Goal: Task Accomplishment & Management: Manage account settings

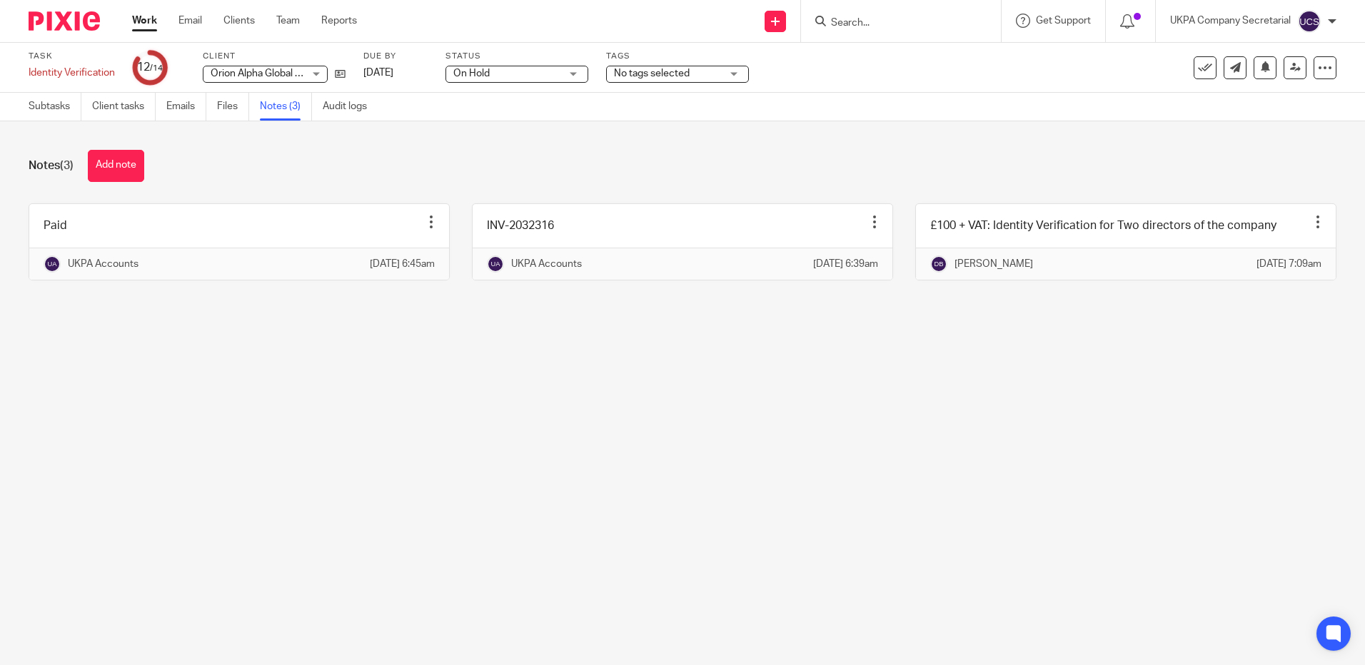
click at [849, 29] on input "Search" at bounding box center [894, 23] width 129 height 13
click at [866, 19] on input "Search" at bounding box center [894, 23] width 129 height 13
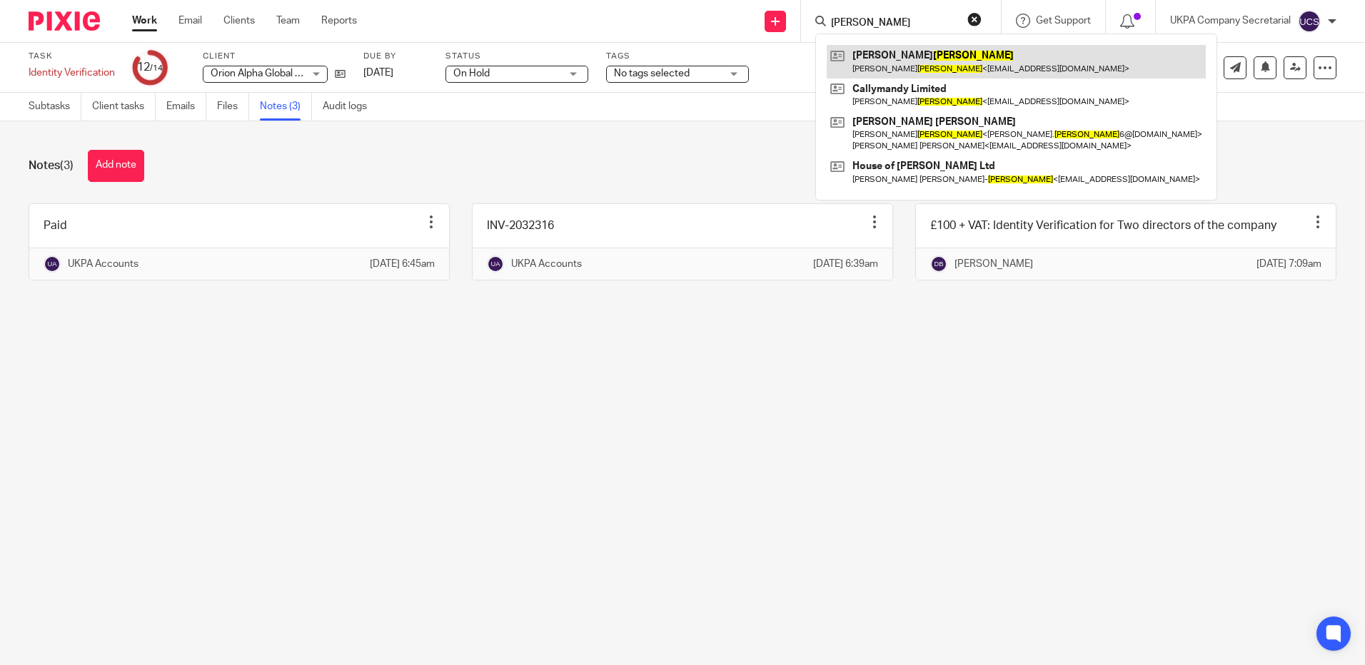
type input "murray"
click at [952, 46] on link at bounding box center [1016, 61] width 379 height 33
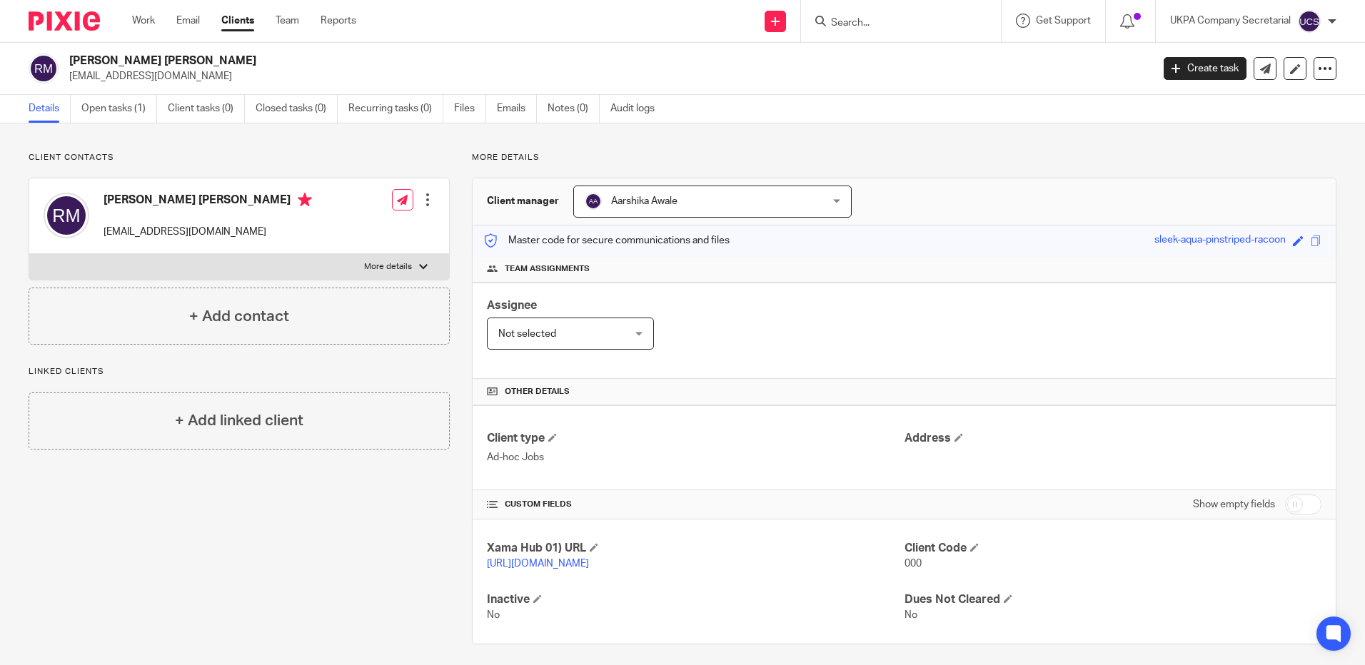
drag, startPoint x: 69, startPoint y: 74, endPoint x: 169, endPoint y: 74, distance: 100.7
click at [169, 74] on div "[PERSON_NAME] [PERSON_NAME] [EMAIL_ADDRESS][DOMAIN_NAME]" at bounding box center [586, 69] width 1114 height 30
copy p "[EMAIL_ADDRESS][DOMAIN_NAME]"
click at [715, 402] on div "Other details" at bounding box center [904, 392] width 863 height 26
click at [845, 21] on input "Search" at bounding box center [894, 23] width 129 height 13
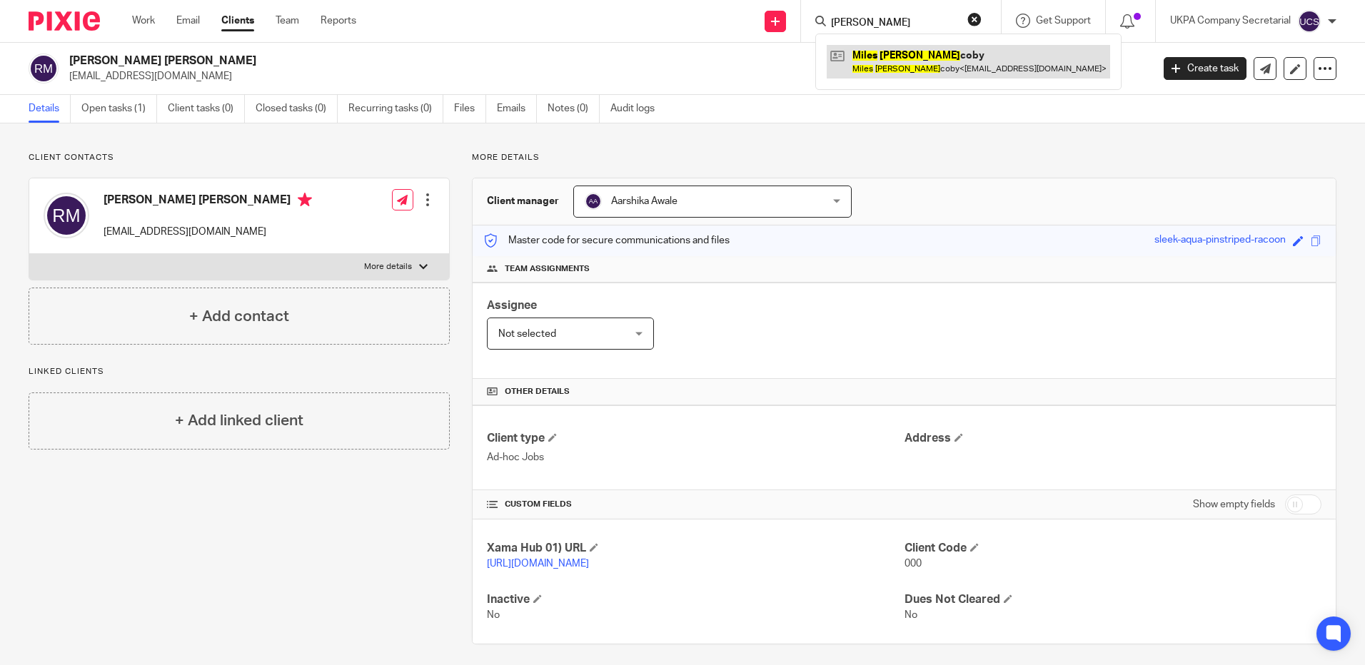
type input "miles ja"
click at [868, 67] on link at bounding box center [968, 61] width 283 height 33
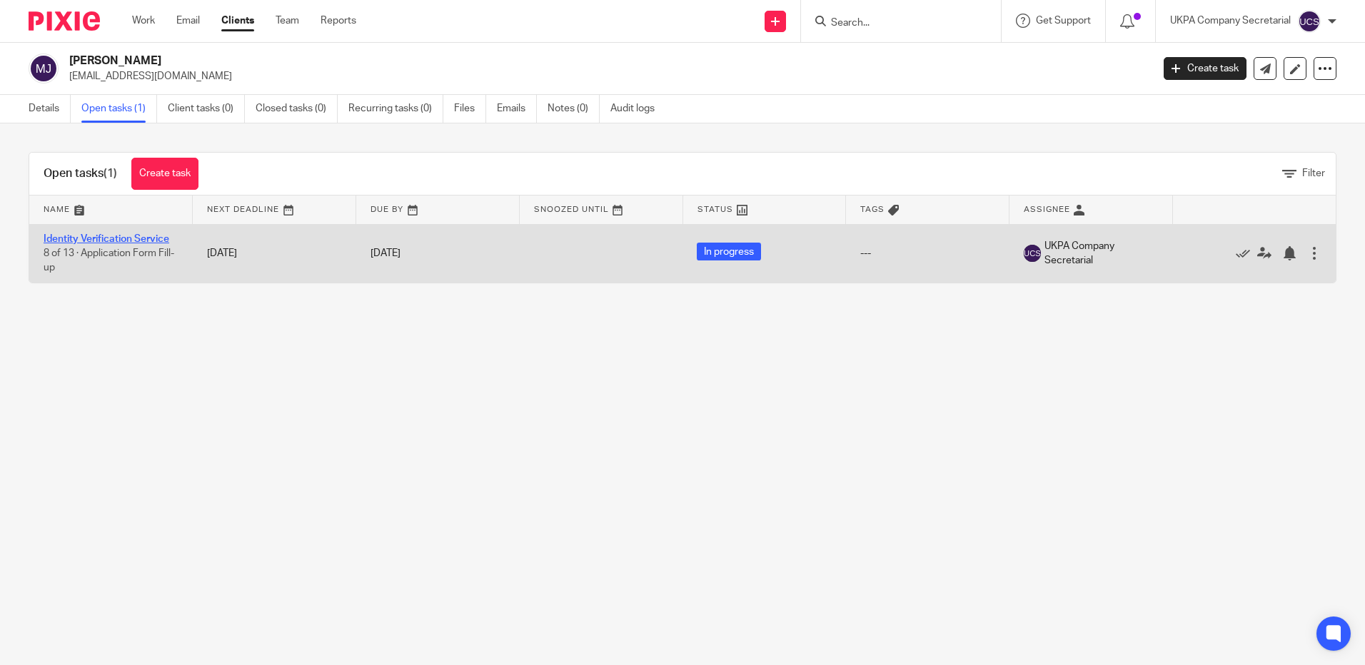
click at [81, 237] on link "Identity Verification Service" at bounding box center [107, 239] width 126 height 10
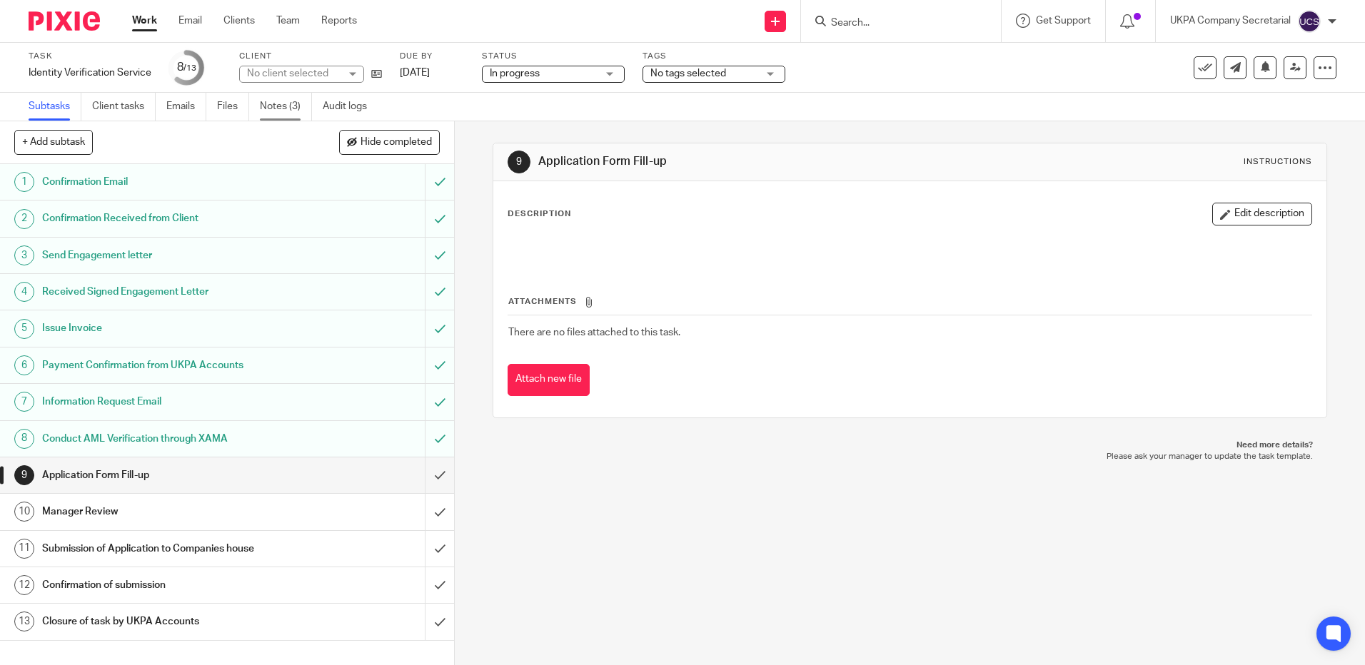
click at [276, 105] on link "Notes (3)" at bounding box center [286, 107] width 52 height 28
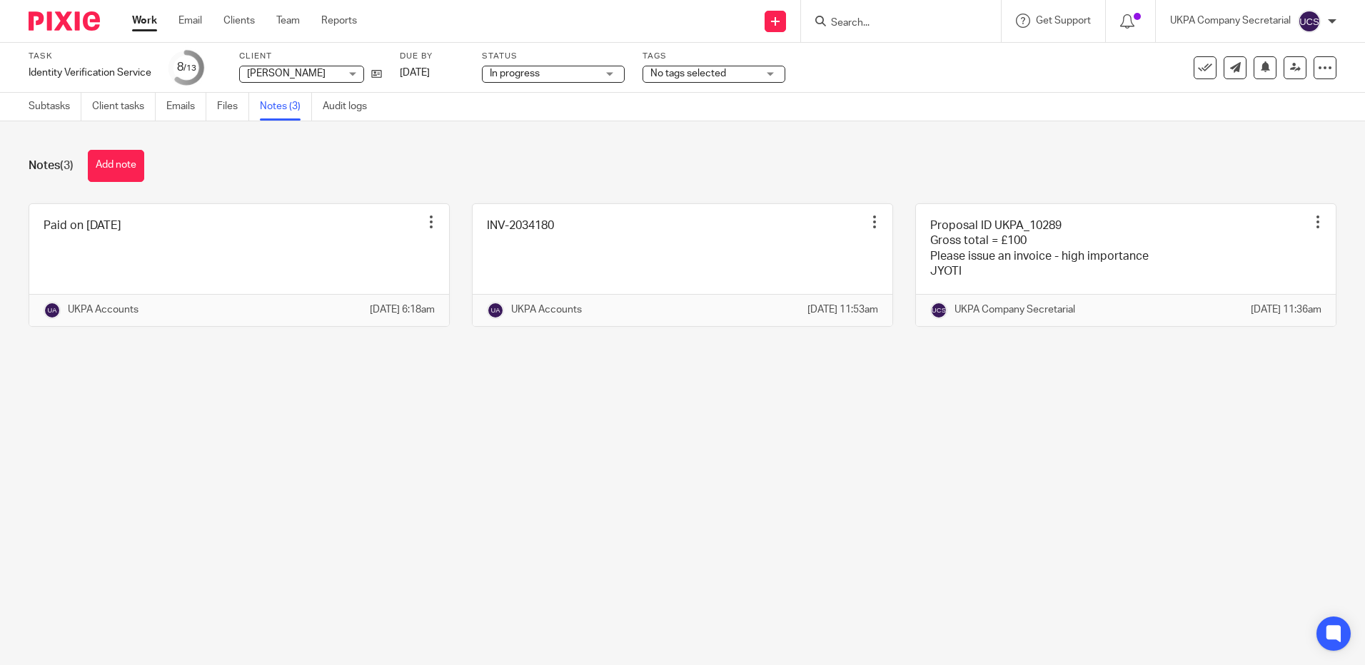
click at [902, 26] on input "Search" at bounding box center [894, 23] width 129 height 13
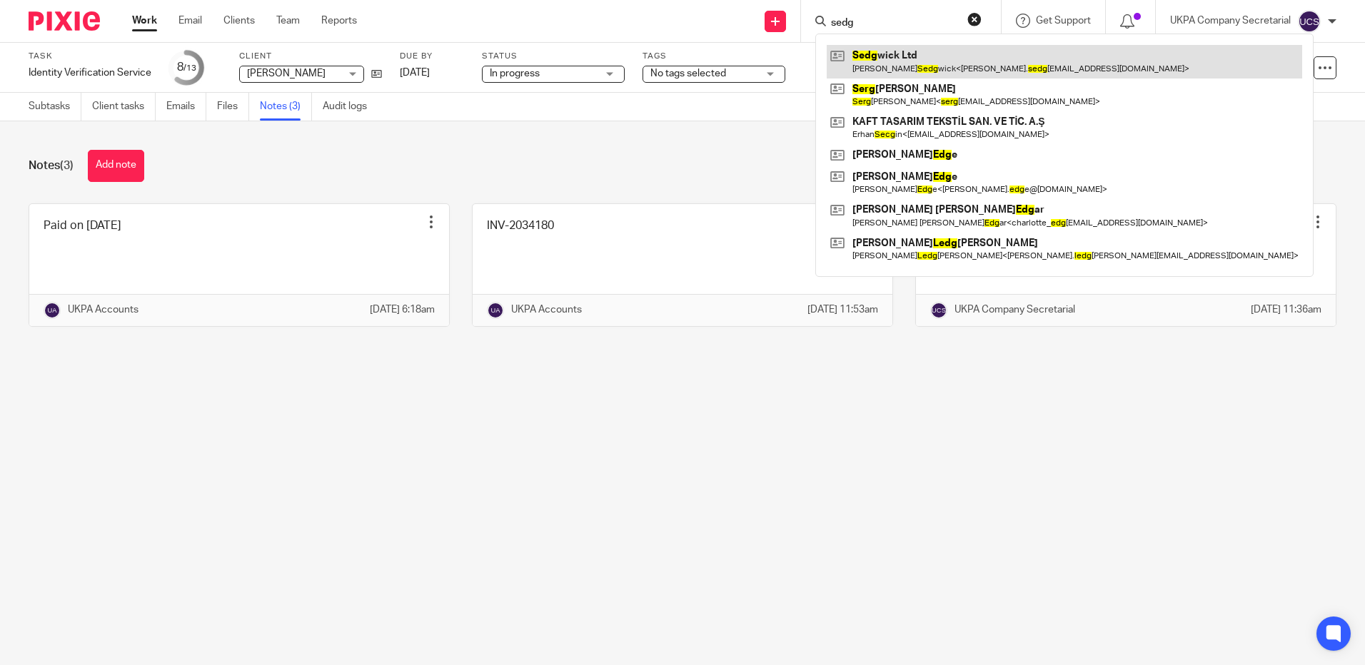
type input "sedg"
click at [894, 56] on link at bounding box center [1064, 61] width 475 height 33
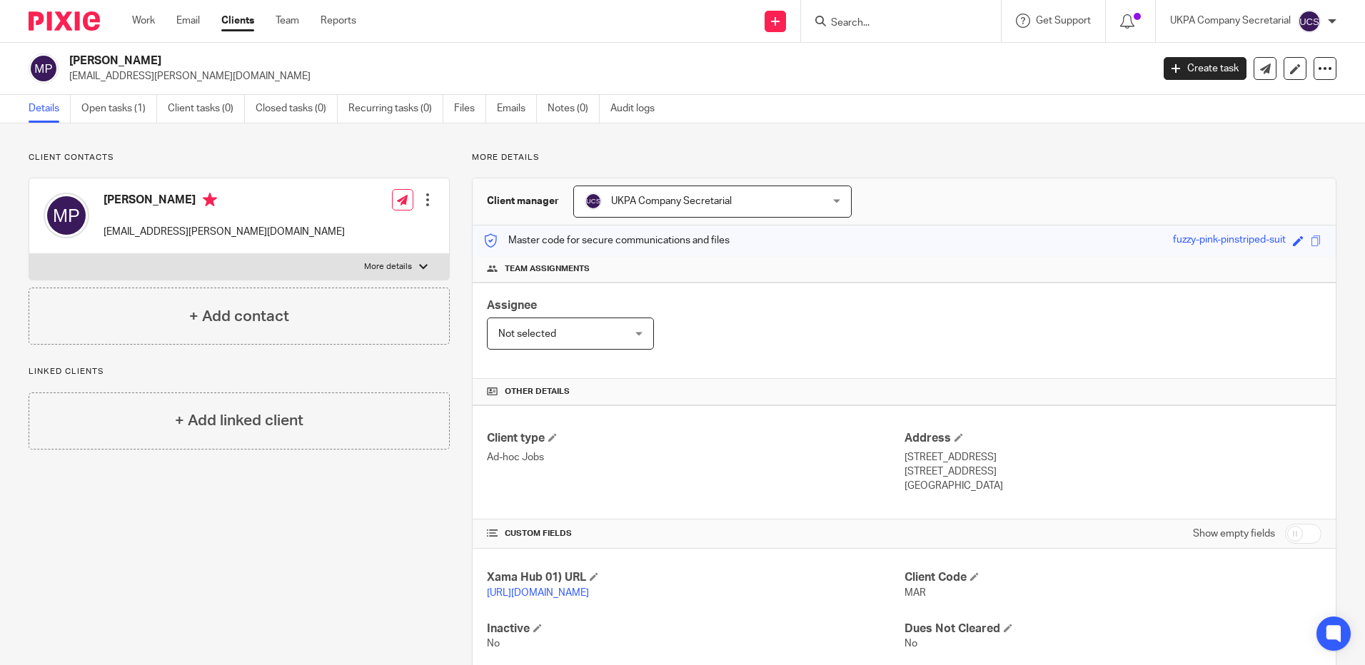
click at [858, 26] on input "Search" at bounding box center [894, 23] width 129 height 13
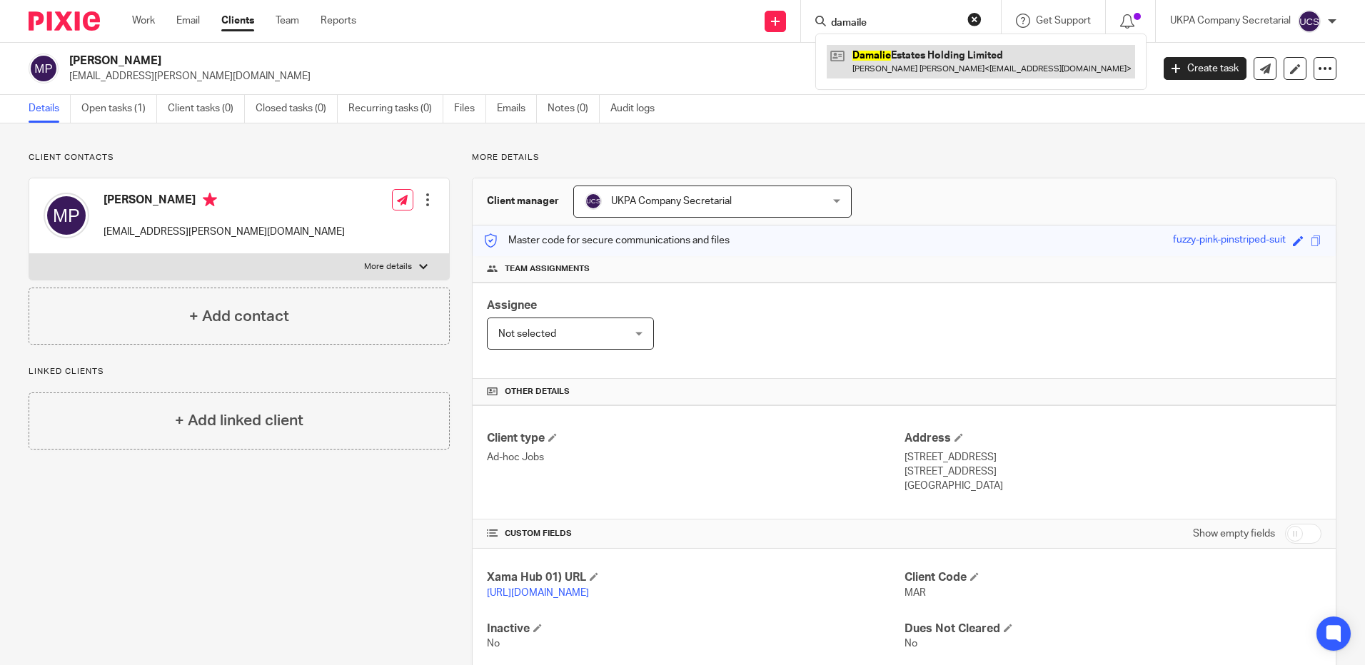
type input "damaile"
click at [951, 66] on link at bounding box center [981, 61] width 308 height 33
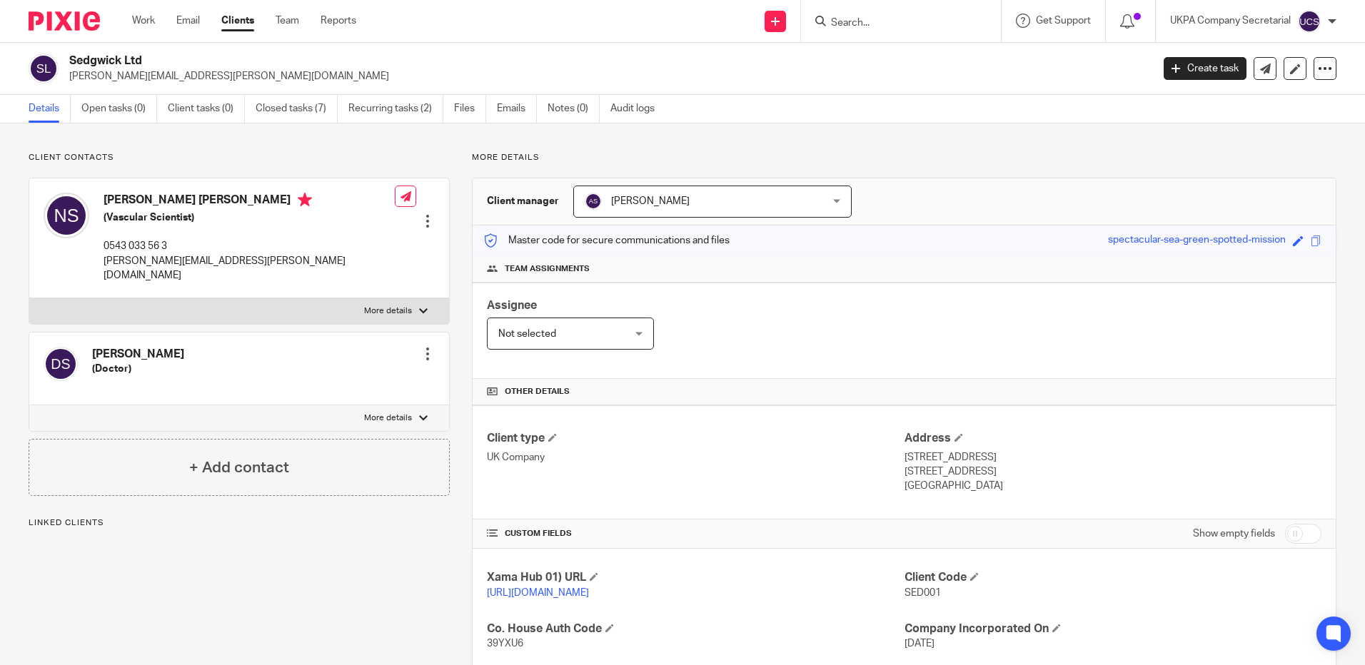
scroll to position [214, 0]
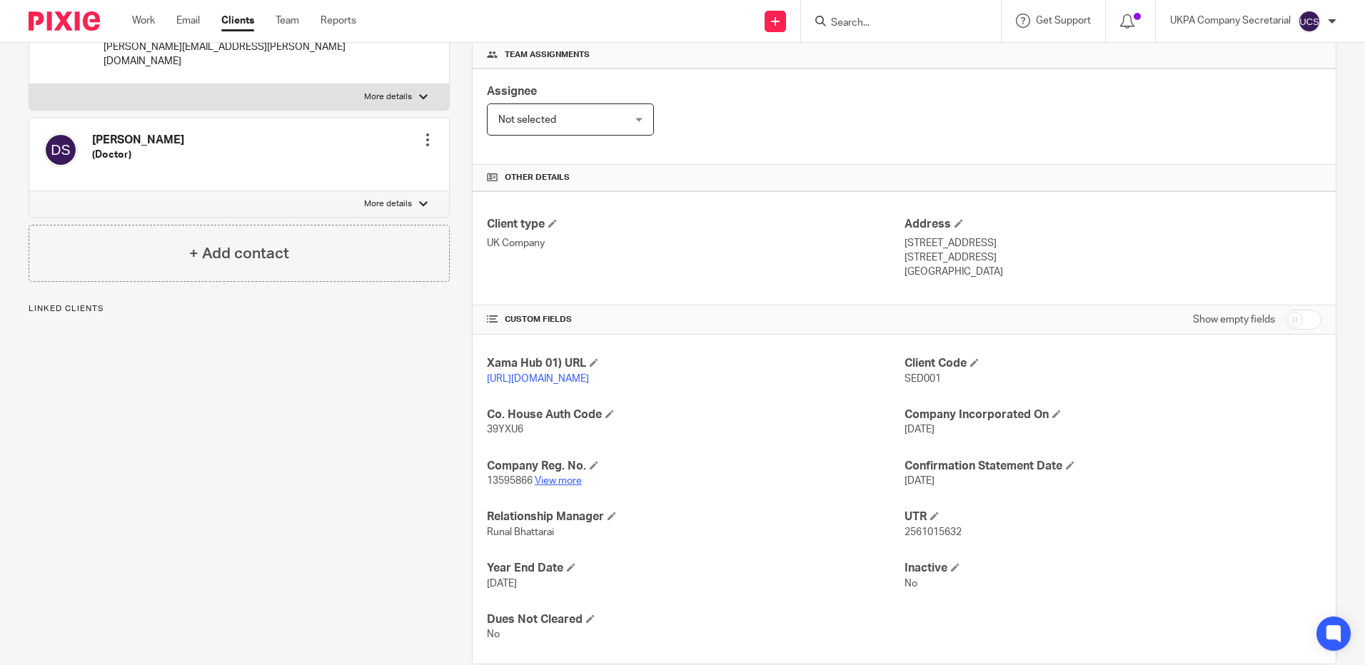
click at [548, 486] on link "View more" at bounding box center [558, 481] width 47 height 10
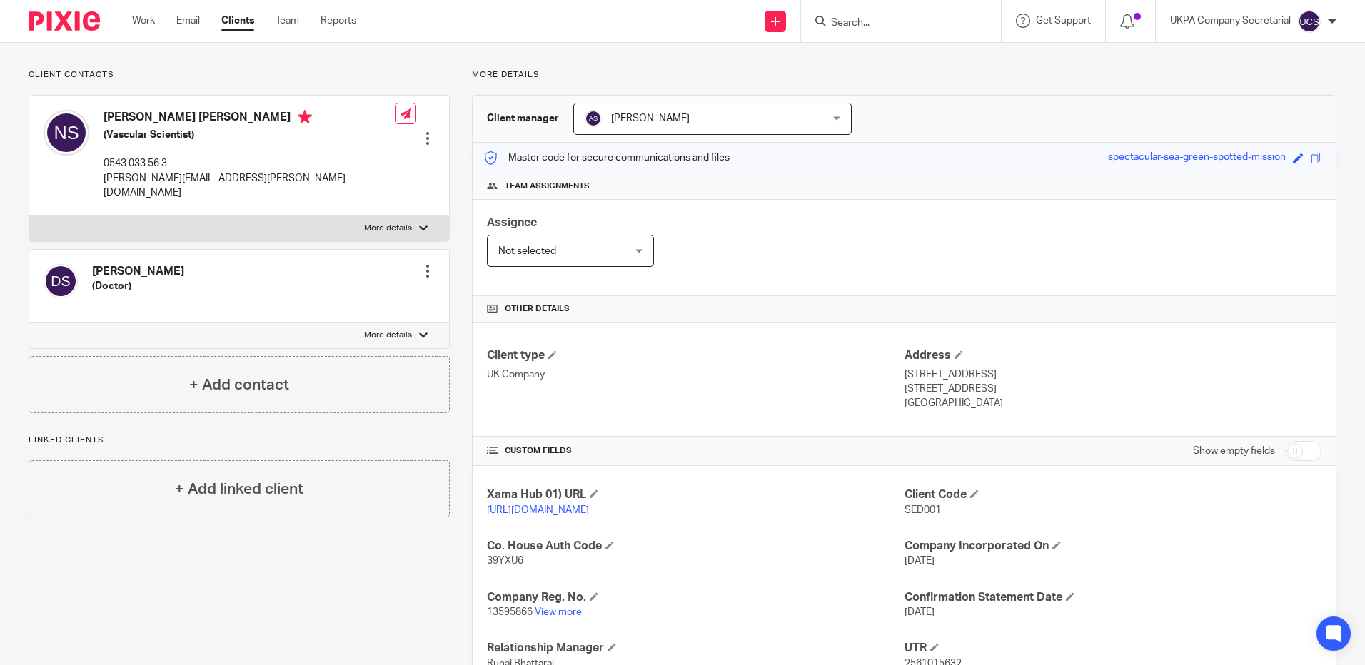
scroll to position [0, 0]
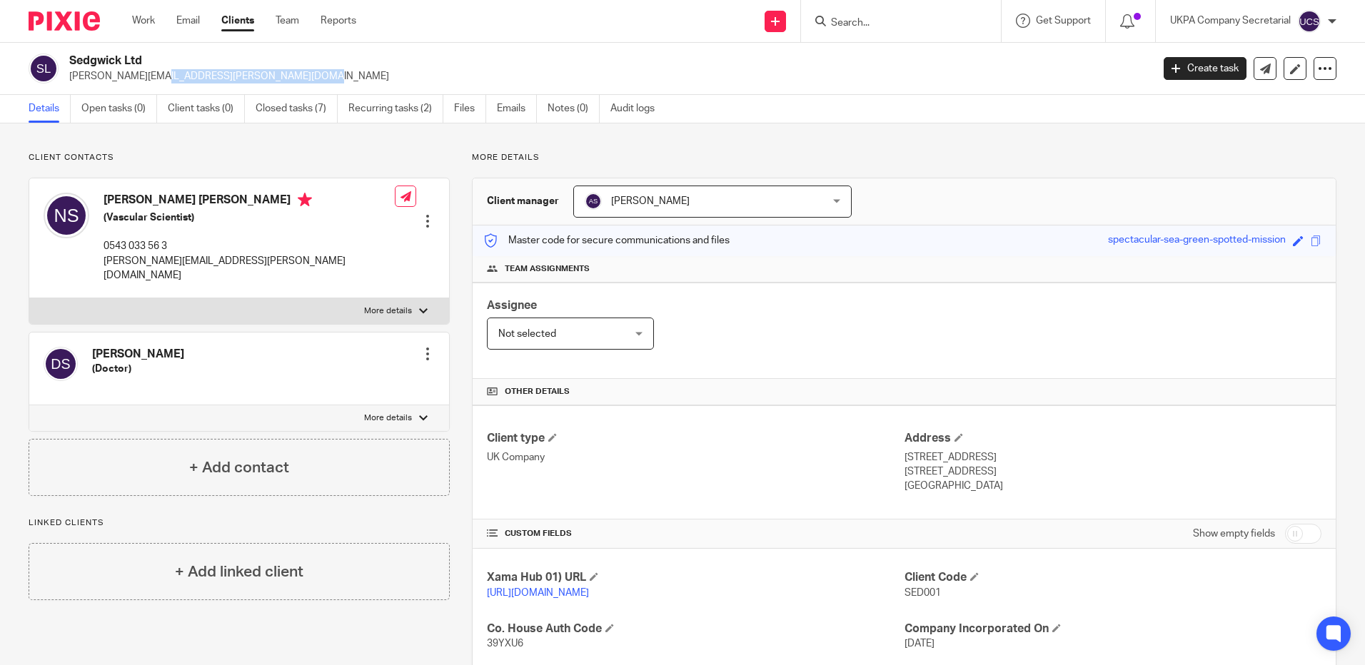
drag, startPoint x: 66, startPoint y: 79, endPoint x: 240, endPoint y: 74, distance: 174.3
click at [240, 74] on div "Sedgwick Ltd nicola.sedgwick@hotmail.co.uk" at bounding box center [586, 69] width 1114 height 30
copy p "nicola.sedgwick@hotmail.co.uk"
click at [711, 335] on div "Assignee Not selected Not selected Not selected Aarshika Awale Aayush Niraula A…" at bounding box center [904, 331] width 863 height 96
click at [877, 20] on input "Search" at bounding box center [894, 23] width 129 height 13
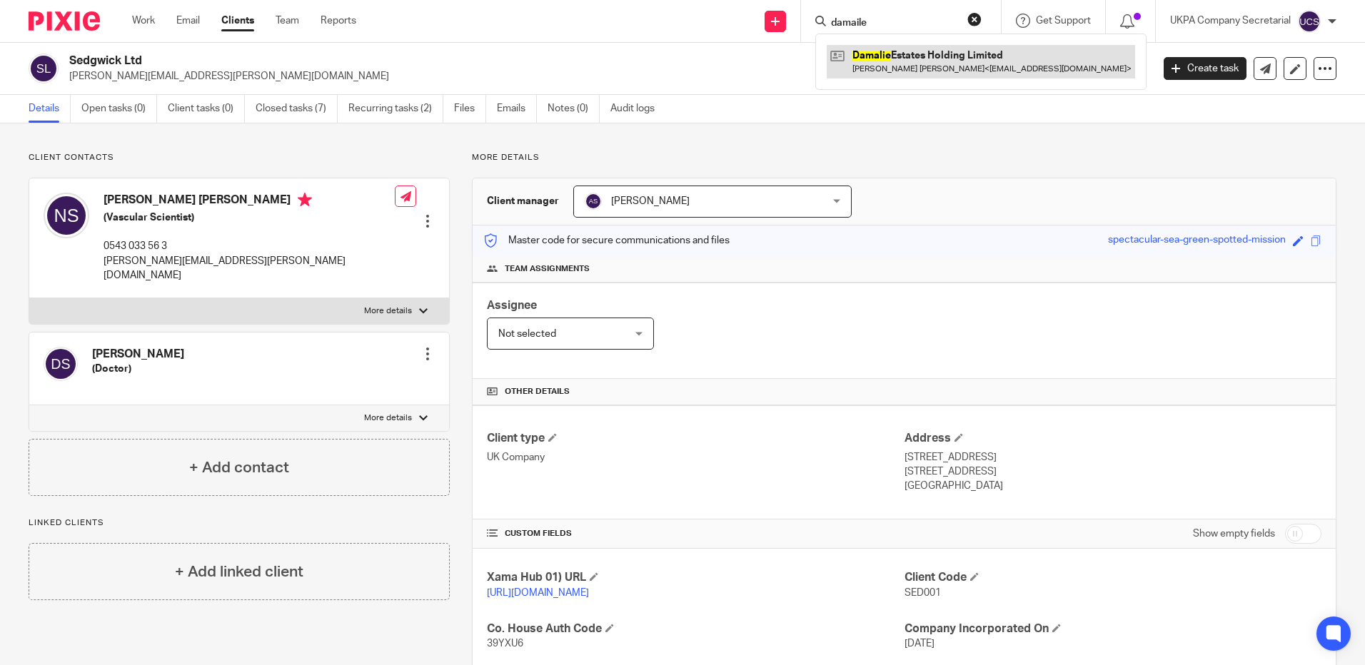
type input "damaile"
click at [903, 61] on link at bounding box center [981, 61] width 308 height 33
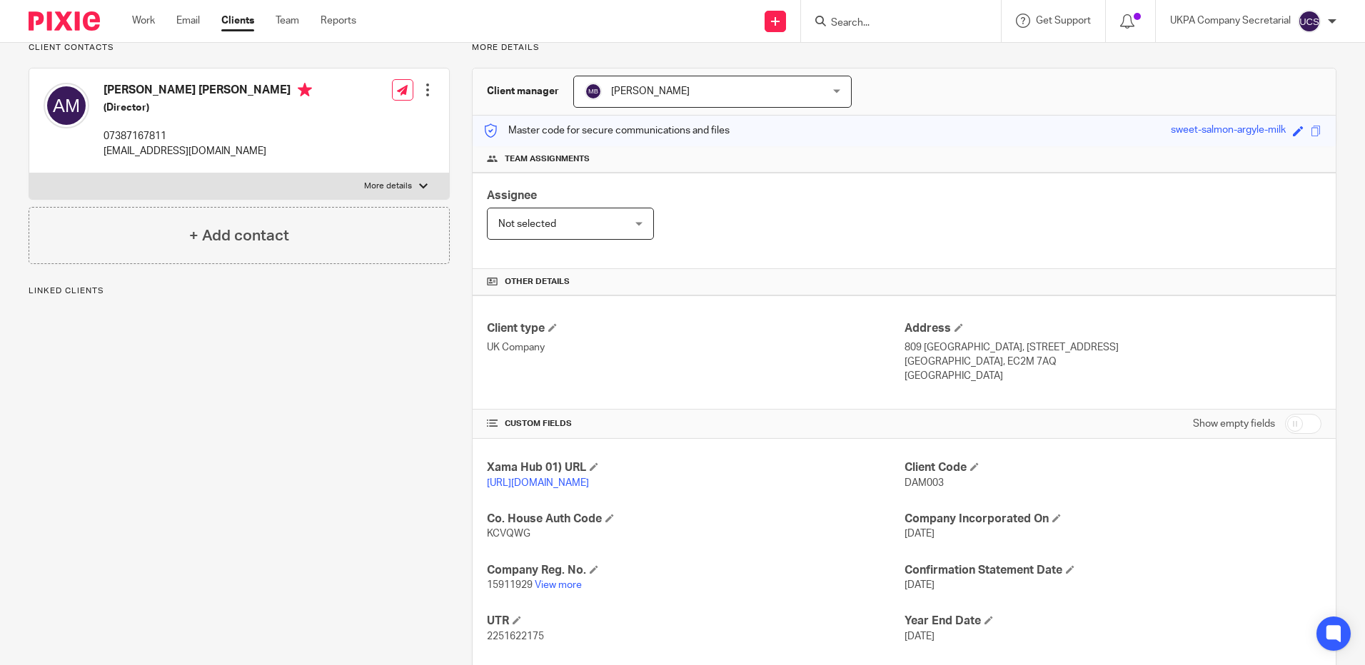
scroll to position [205, 0]
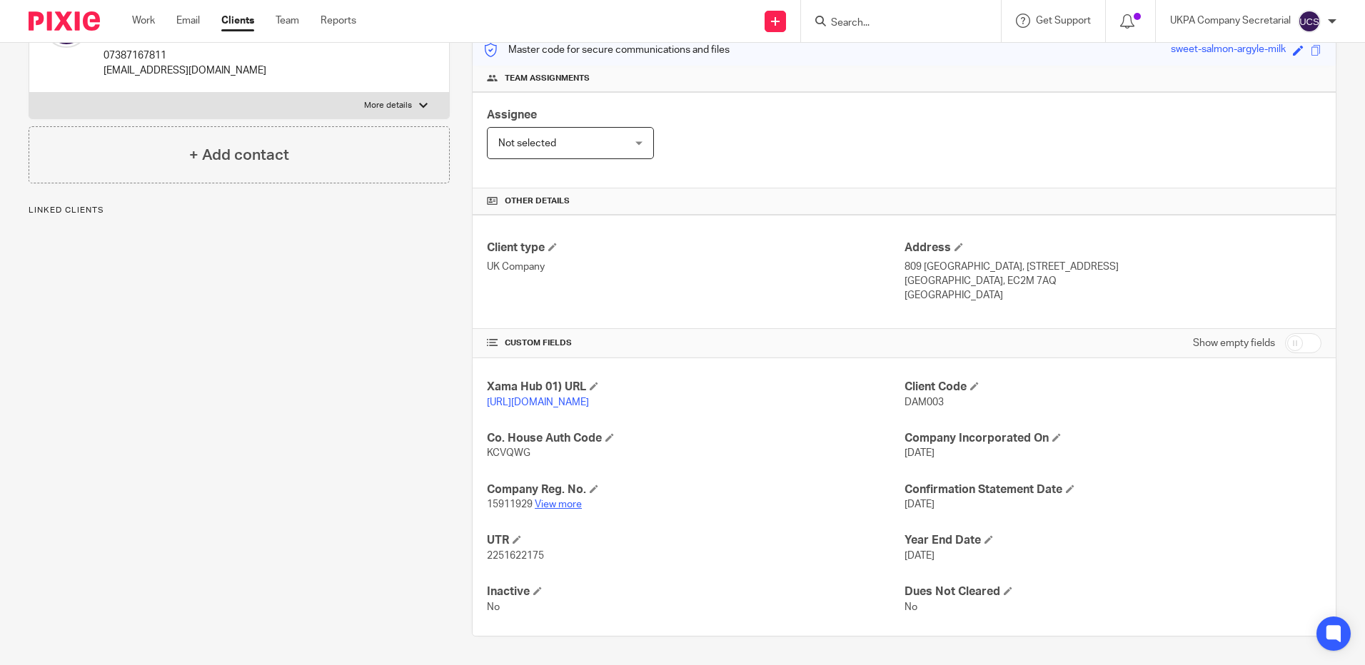
click at [565, 504] on link "View more" at bounding box center [558, 505] width 47 height 10
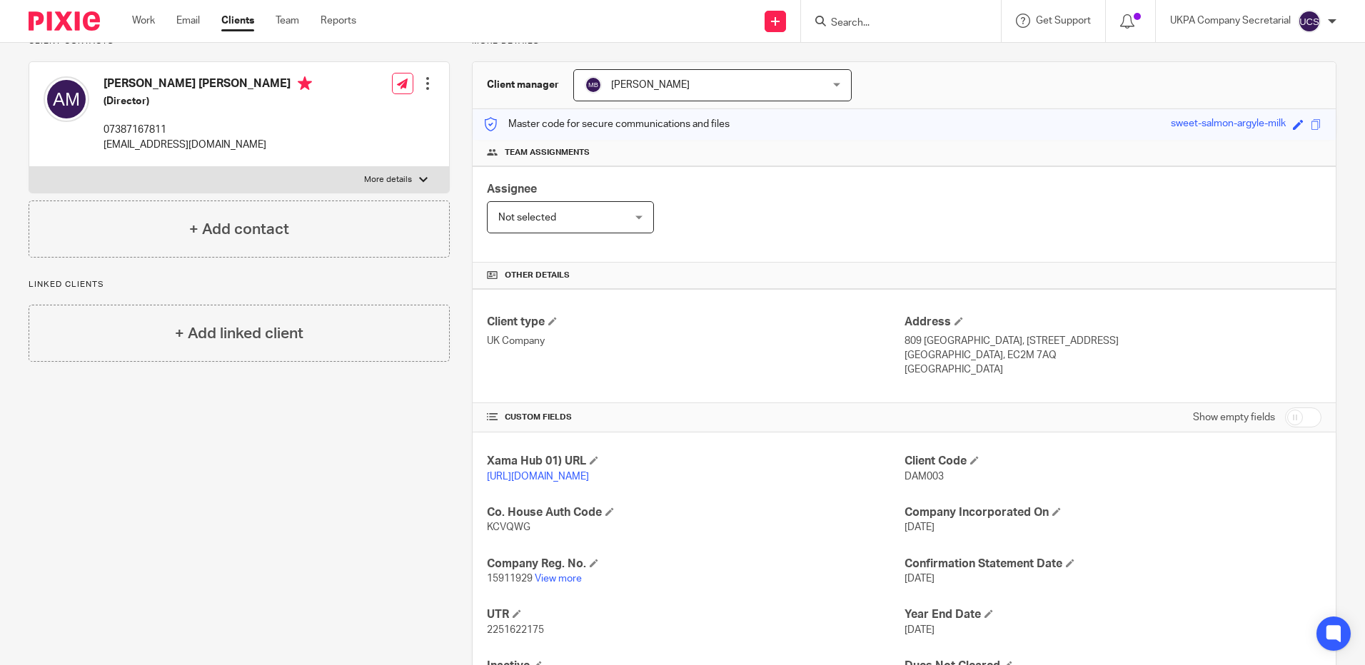
scroll to position [0, 0]
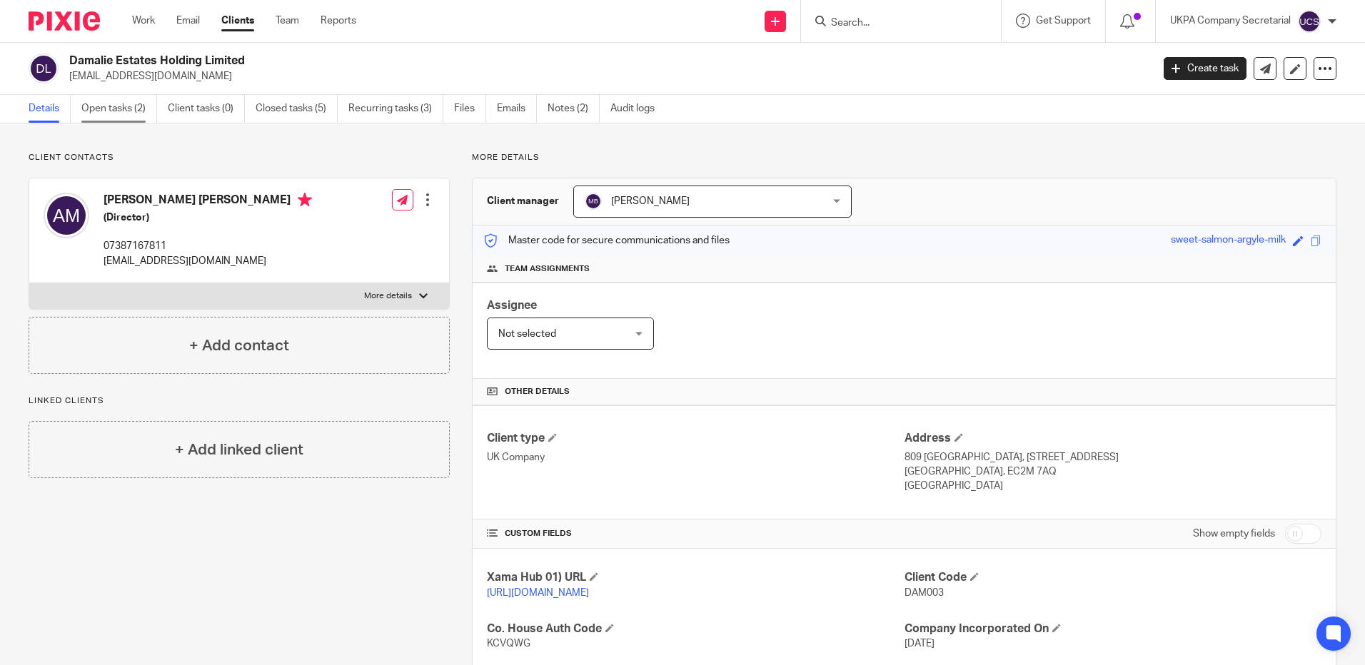
click at [114, 111] on link "Open tasks (2)" at bounding box center [119, 109] width 76 height 28
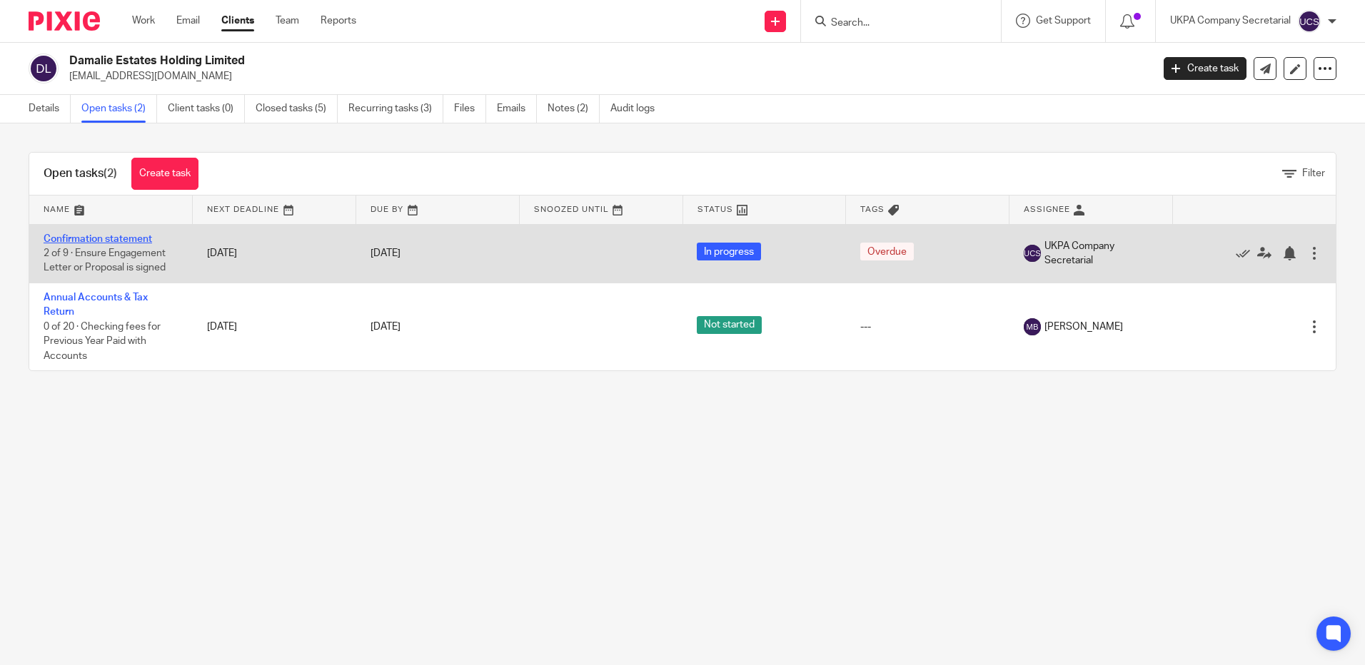
click at [103, 238] on link "Confirmation statement" at bounding box center [98, 239] width 109 height 10
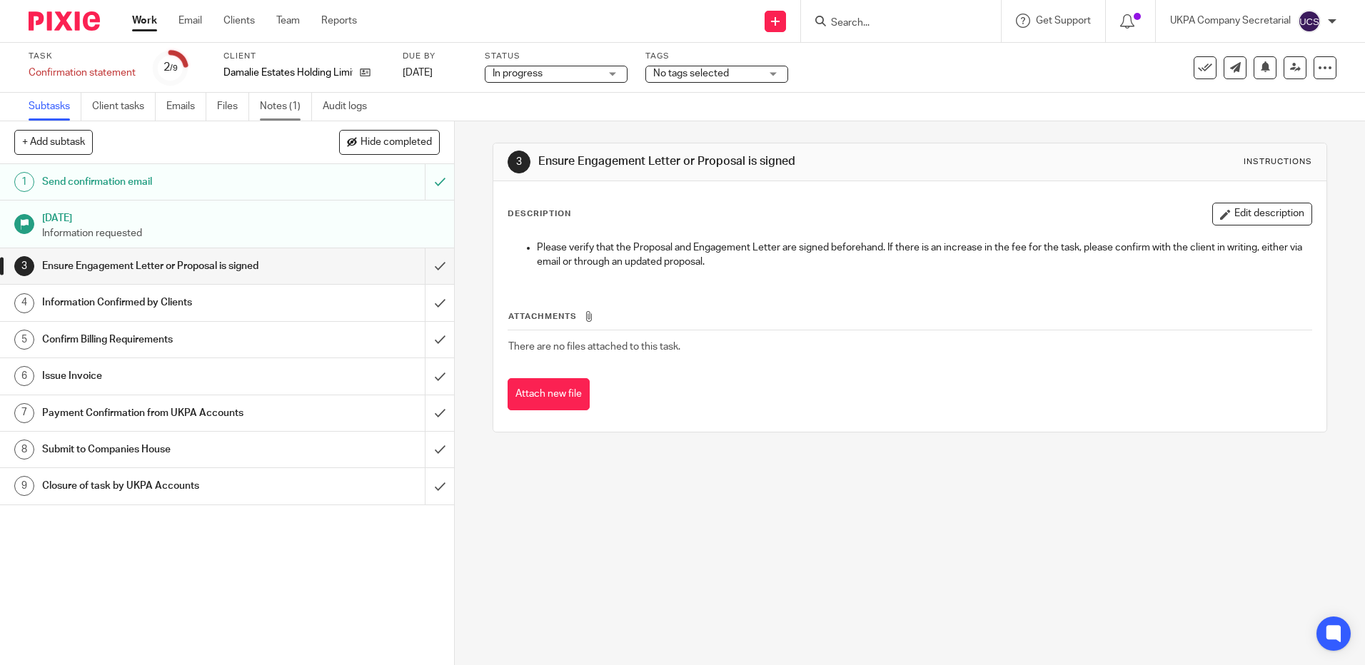
click at [276, 106] on link "Notes (1)" at bounding box center [286, 107] width 52 height 28
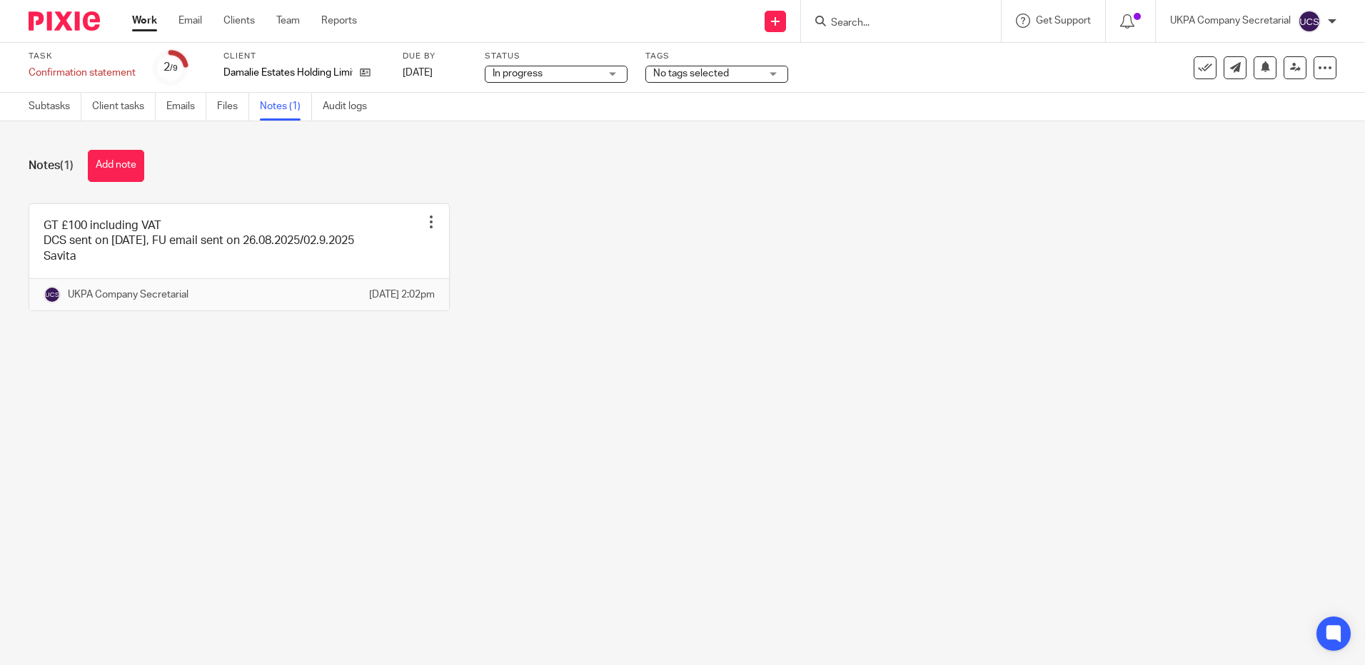
click at [852, 27] on input "Search" at bounding box center [894, 23] width 129 height 13
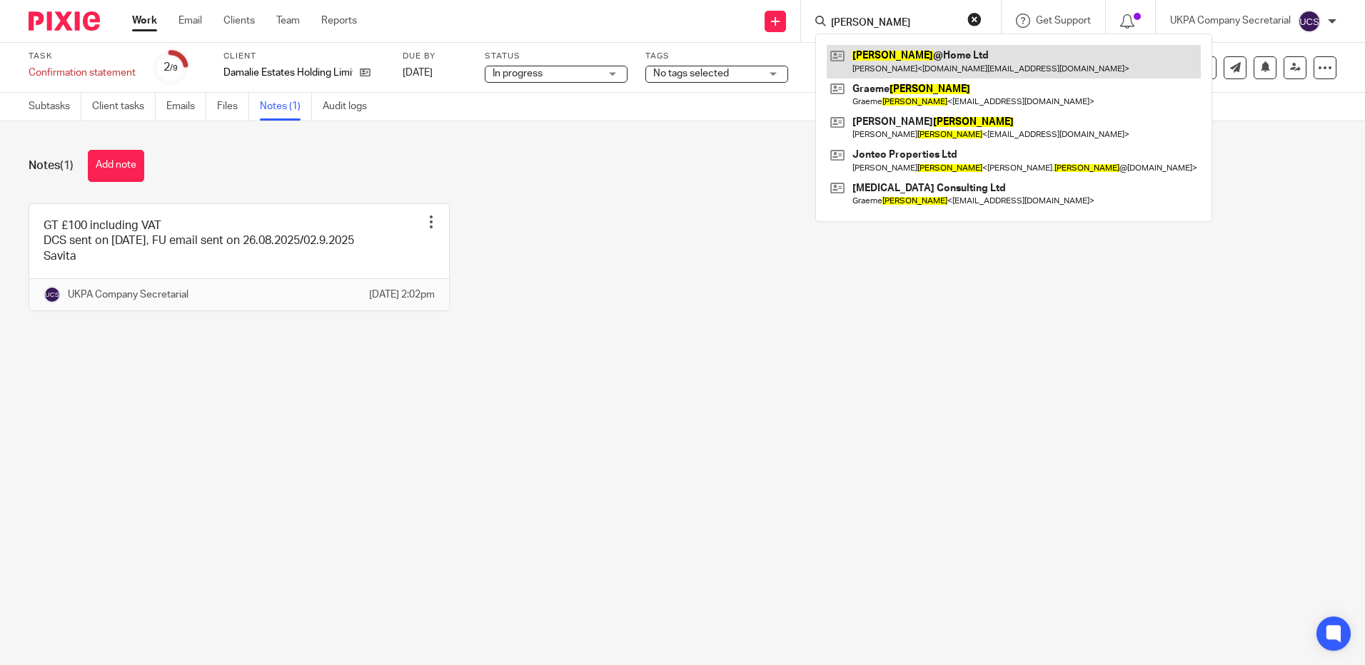
type input "watson"
click at [877, 68] on link at bounding box center [1014, 61] width 374 height 33
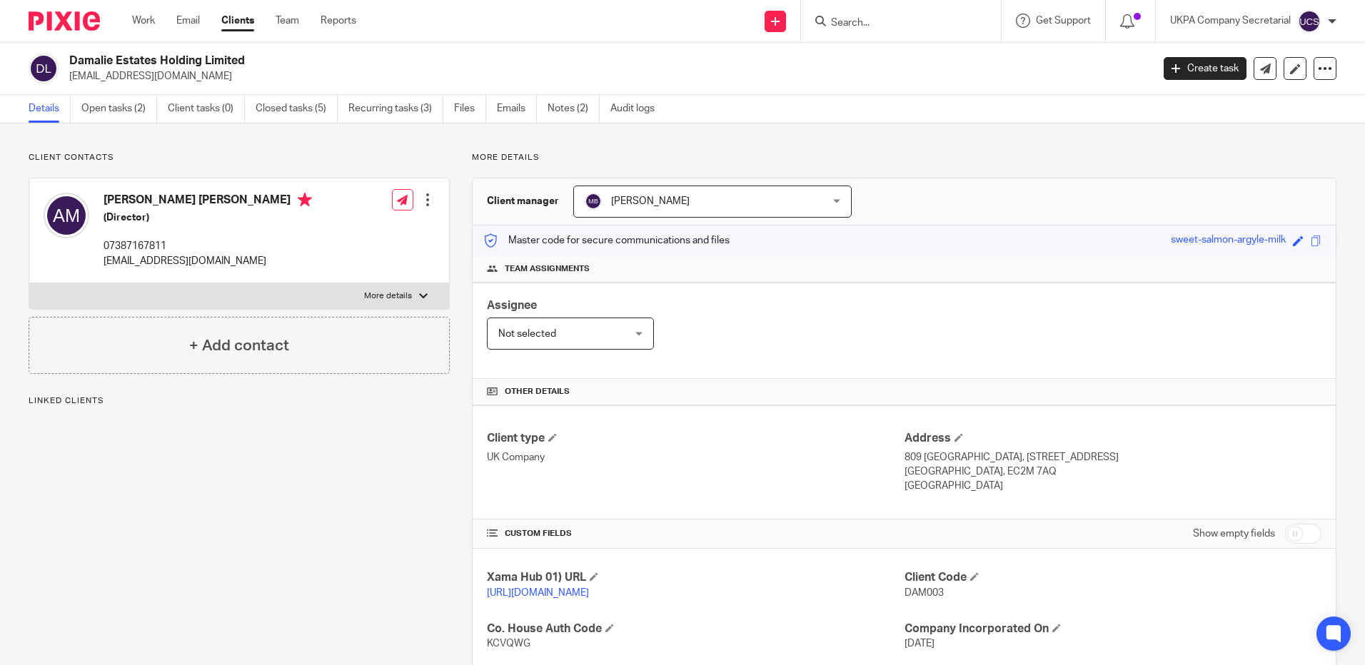
drag, startPoint x: 0, startPoint y: 0, endPoint x: 233, endPoint y: 81, distance: 246.6
click at [233, 81] on div "Damalie Estates Holding Limited innovationbuilder234@gmail.com" at bounding box center [586, 69] width 1114 height 30
copy p "innovationbuilder234@gmail.com"
click at [787, 380] on div "Other details" at bounding box center [904, 392] width 863 height 26
click at [126, 111] on link "Open tasks (2)" at bounding box center [119, 109] width 76 height 28
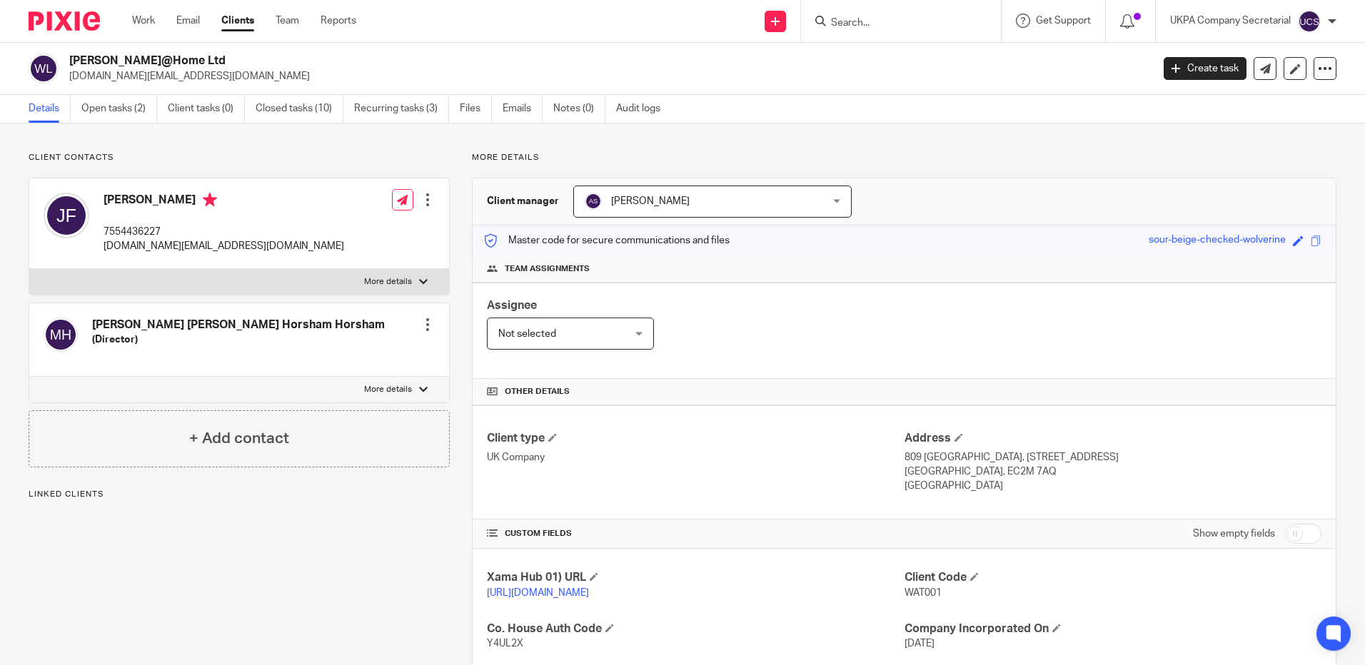
scroll to position [308, 0]
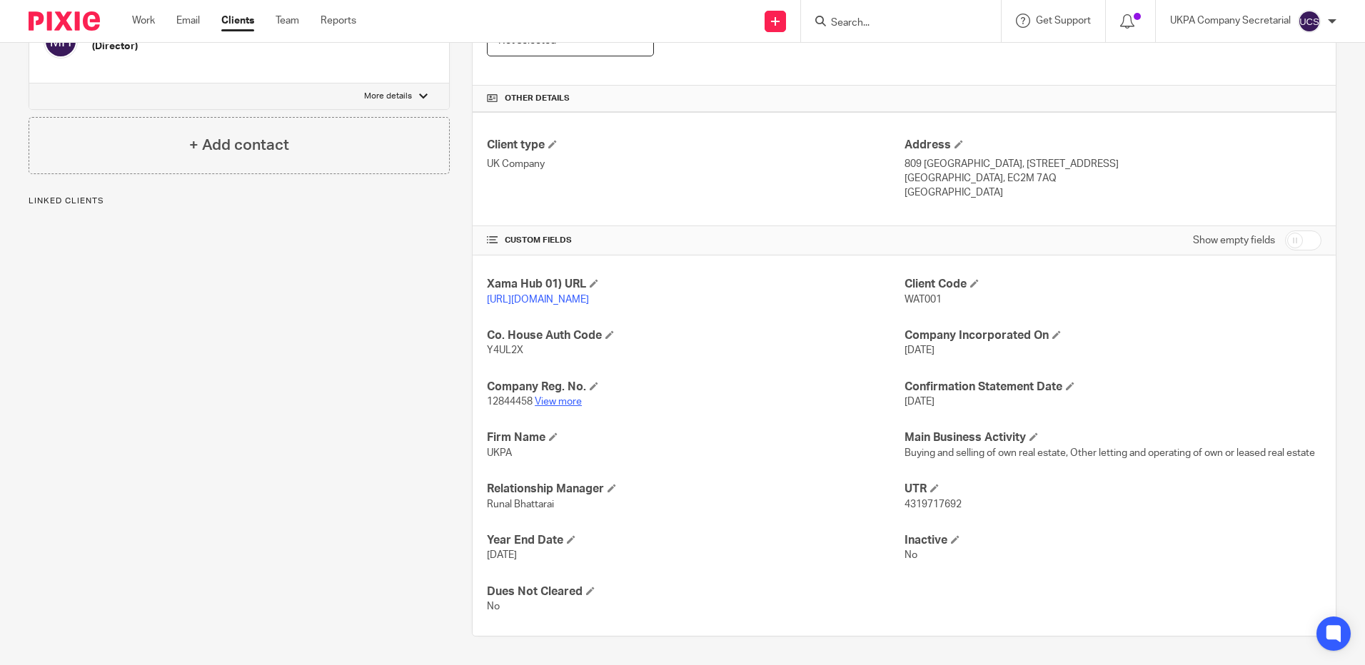
click at [574, 403] on link "View more" at bounding box center [558, 402] width 47 height 10
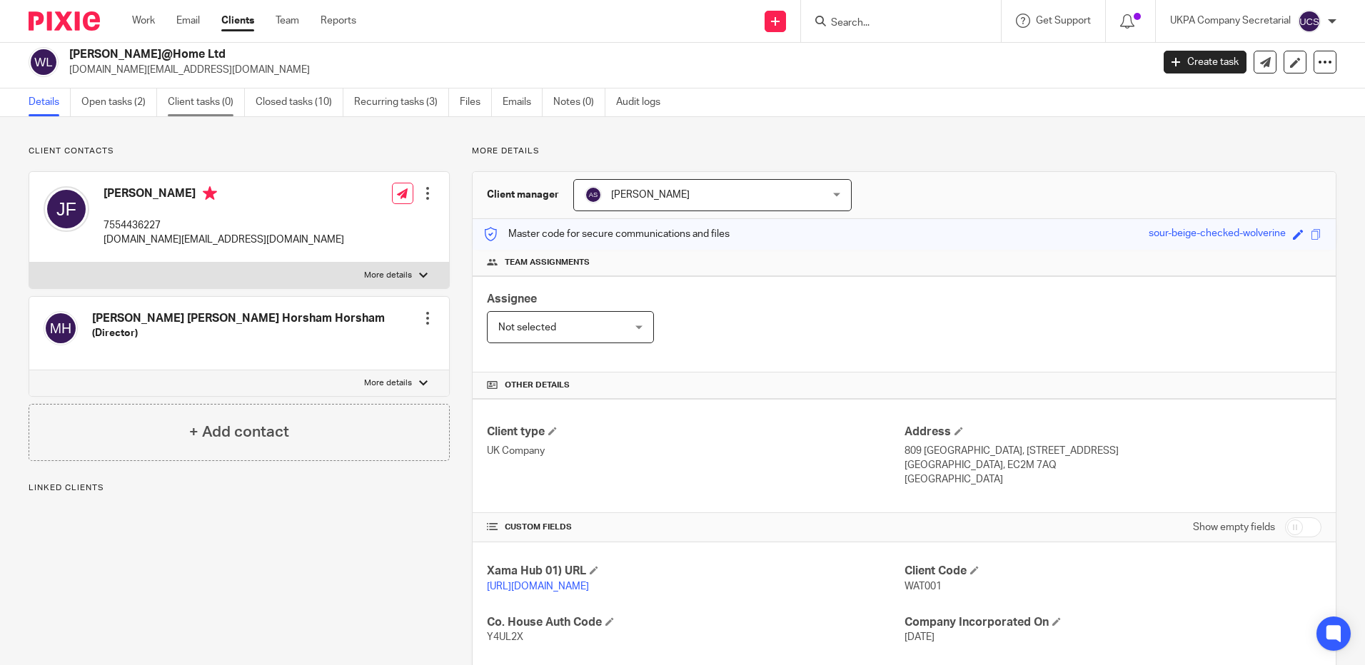
scroll to position [0, 0]
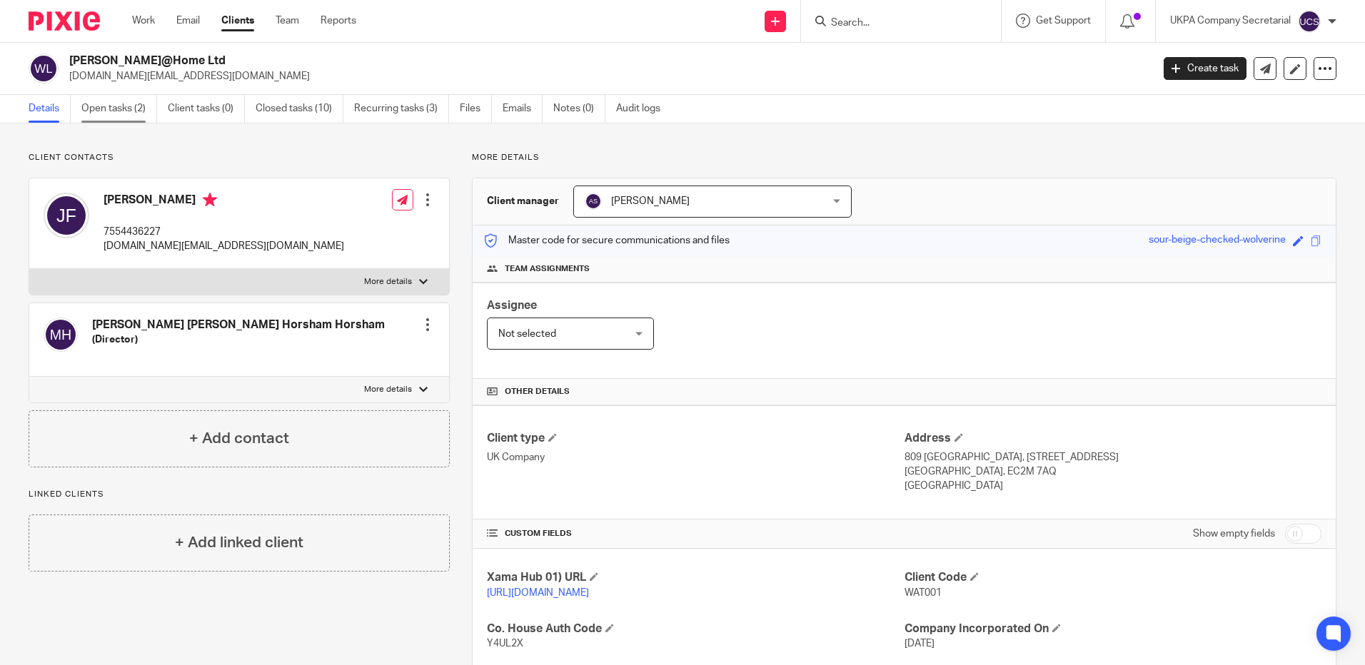
click at [114, 113] on link "Open tasks (2)" at bounding box center [119, 109] width 76 height 28
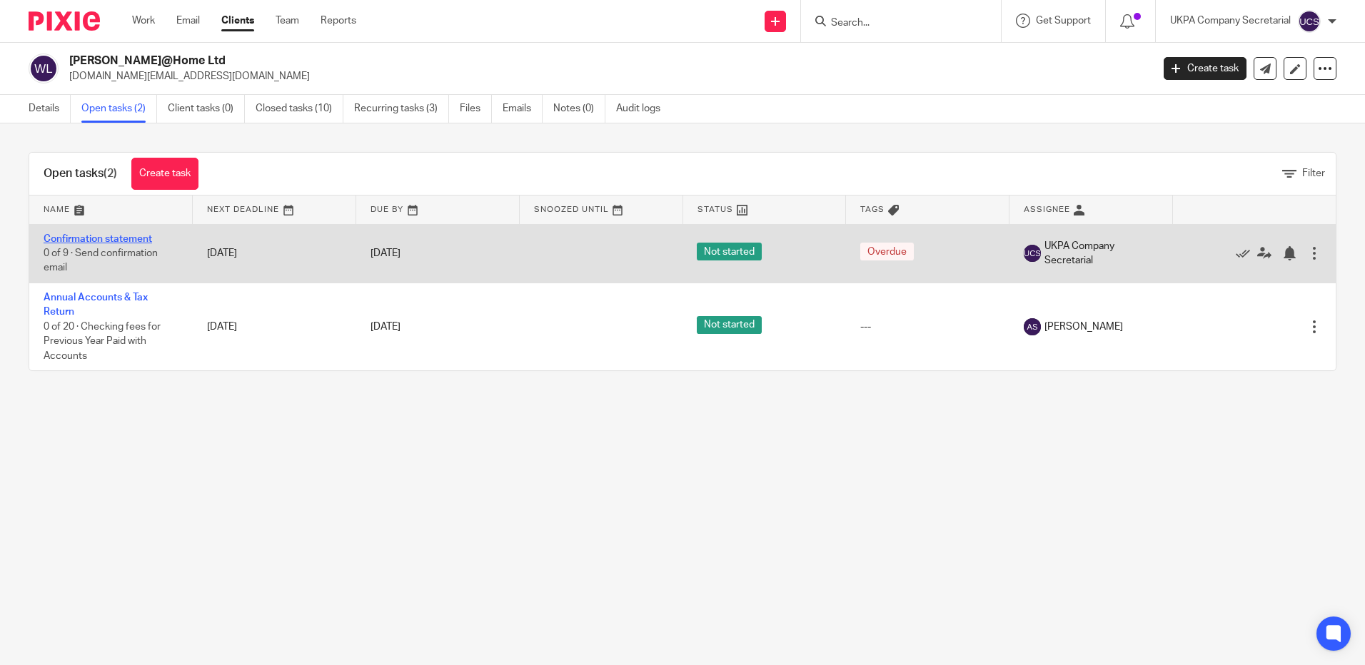
click at [89, 236] on link "Confirmation statement" at bounding box center [98, 239] width 109 height 10
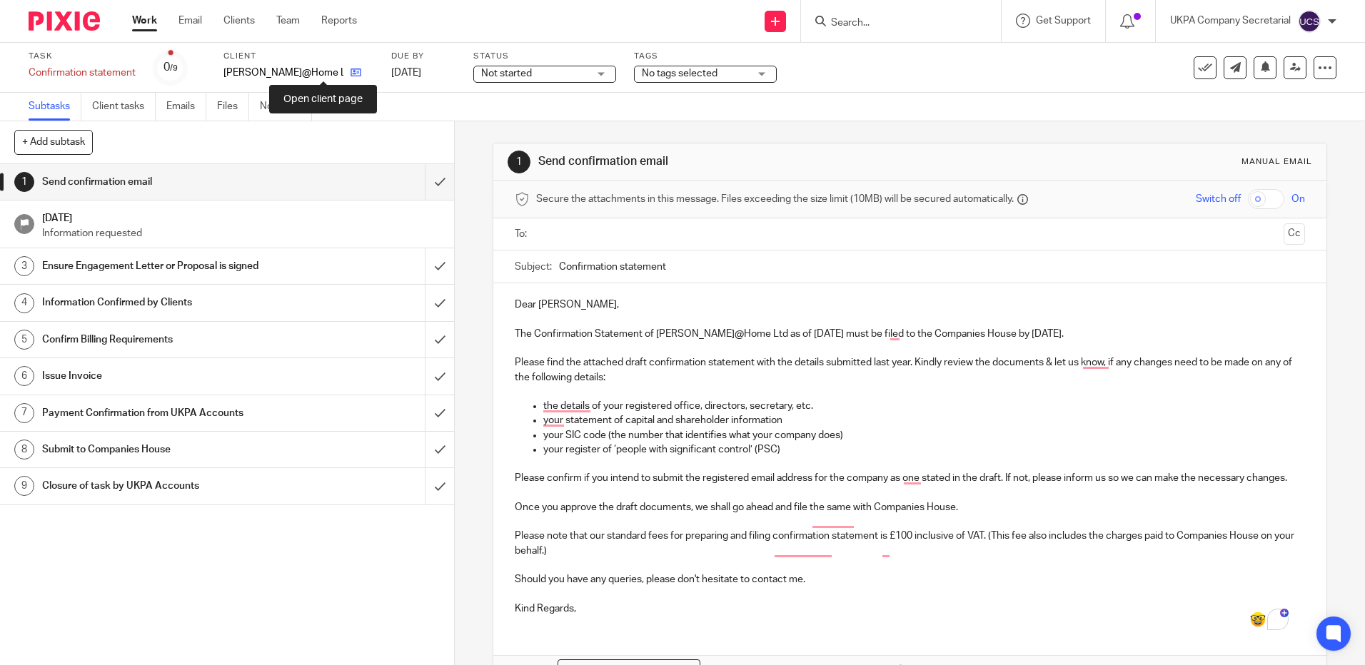
click at [351, 73] on icon at bounding box center [356, 72] width 11 height 11
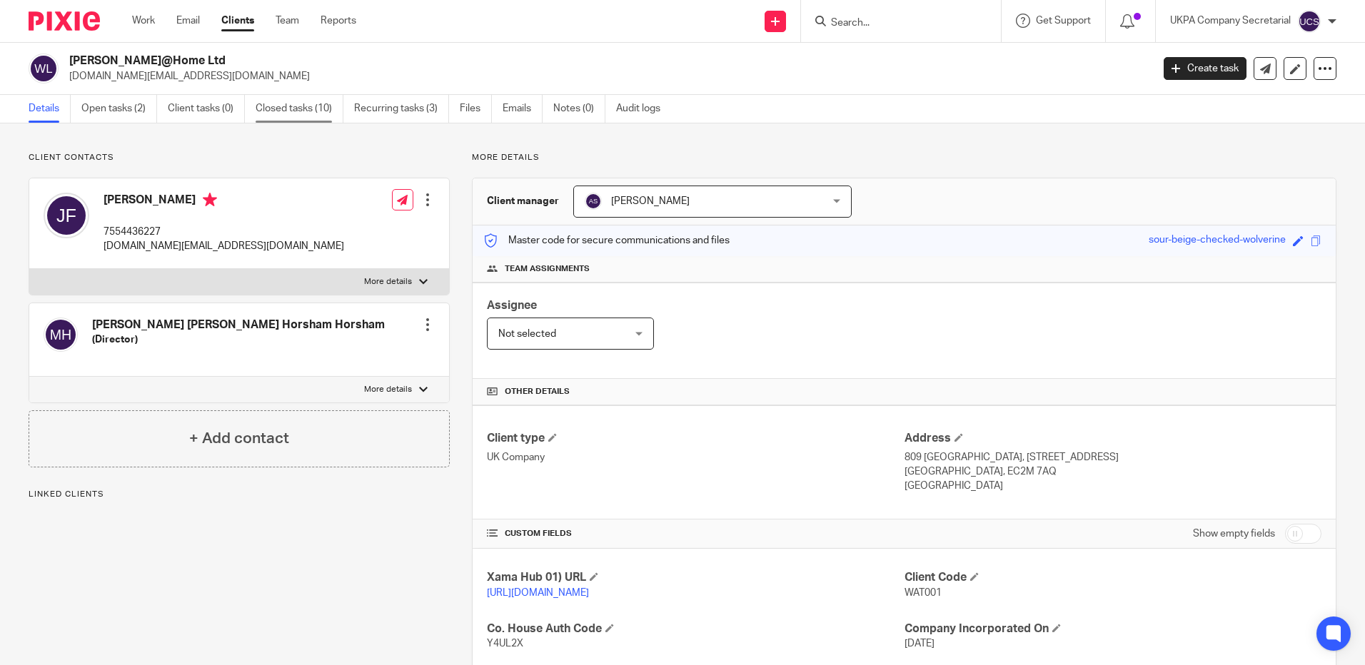
click at [276, 109] on link "Closed tasks (10)" at bounding box center [300, 109] width 88 height 28
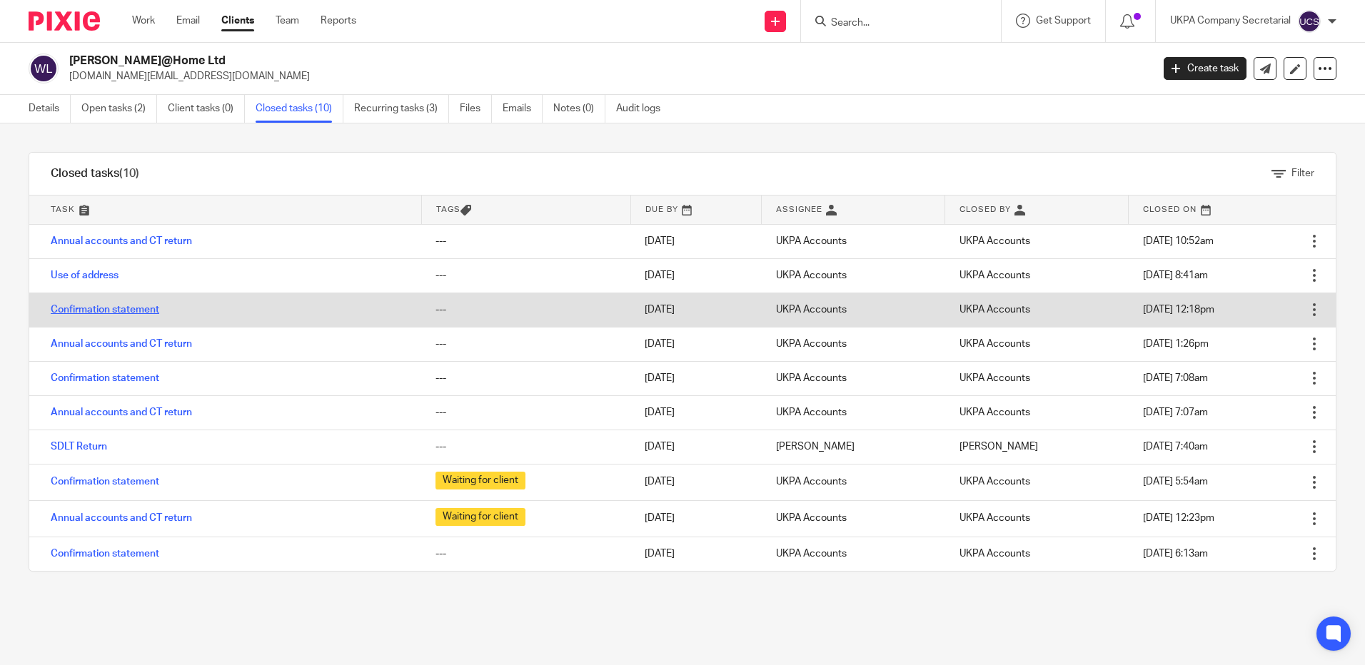
click at [98, 311] on link "Confirmation statement" at bounding box center [105, 310] width 109 height 10
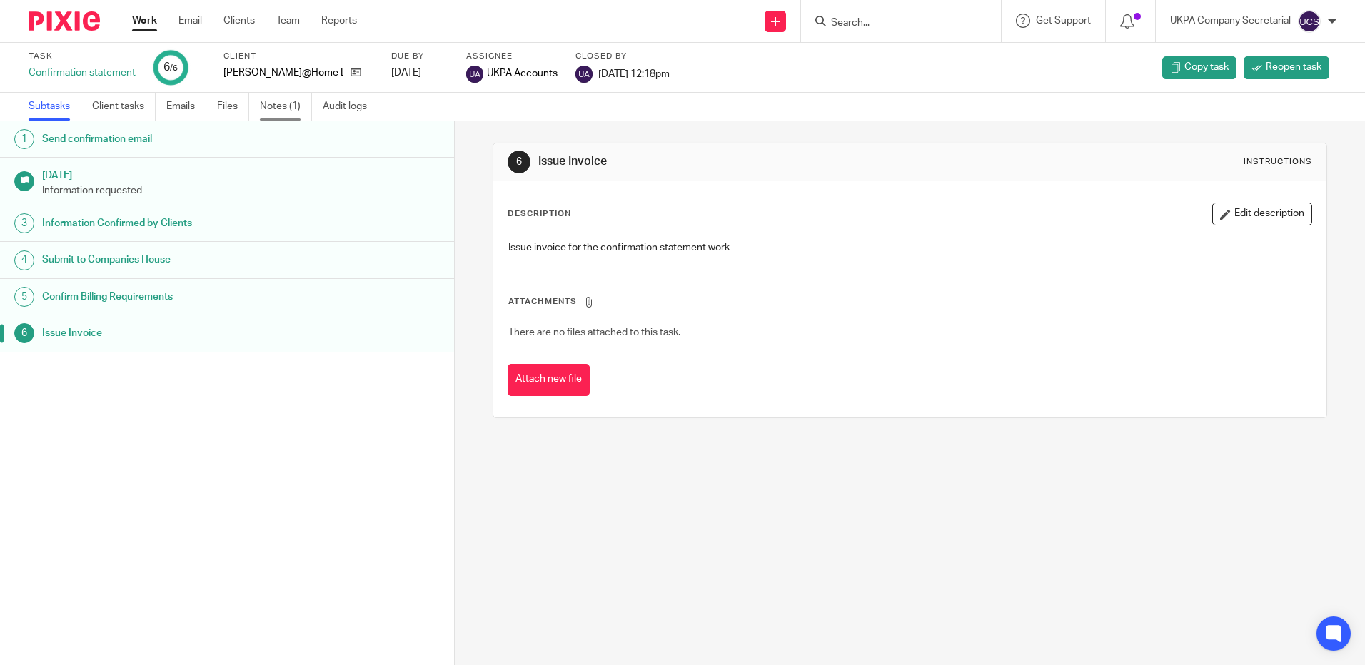
click at [283, 100] on link "Notes (1)" at bounding box center [286, 107] width 52 height 28
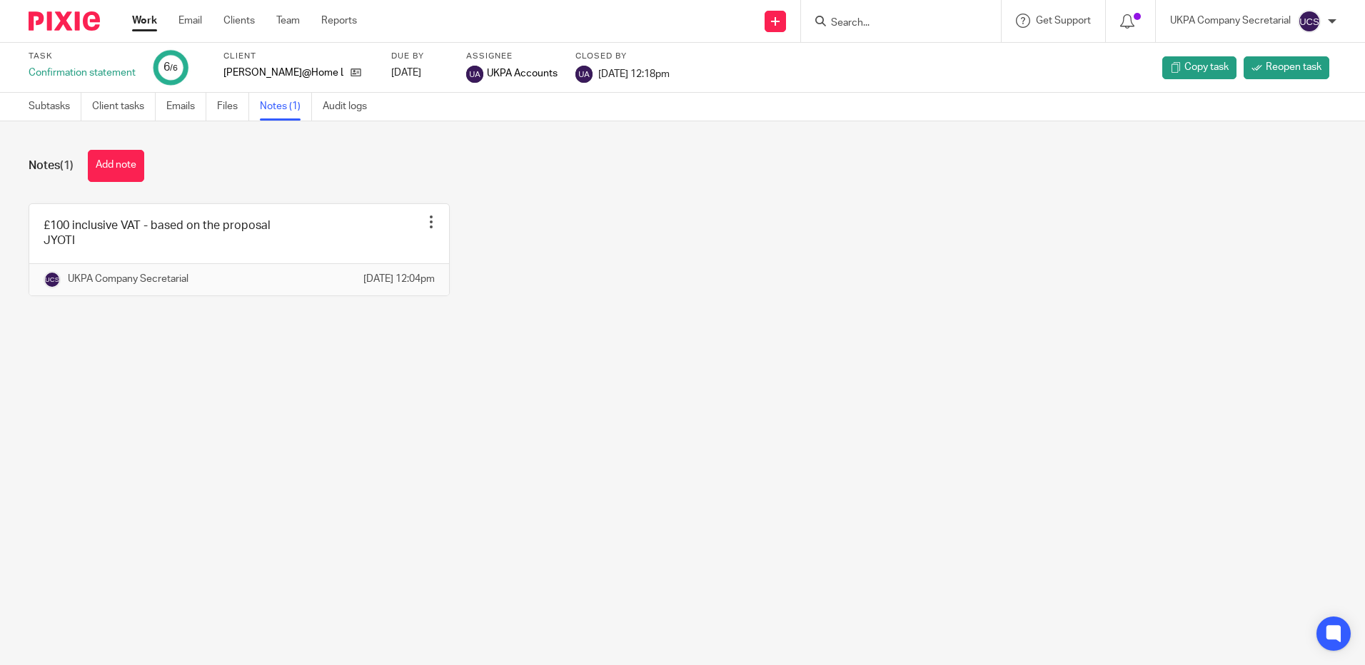
click at [875, 26] on input "Search" at bounding box center [894, 23] width 129 height 13
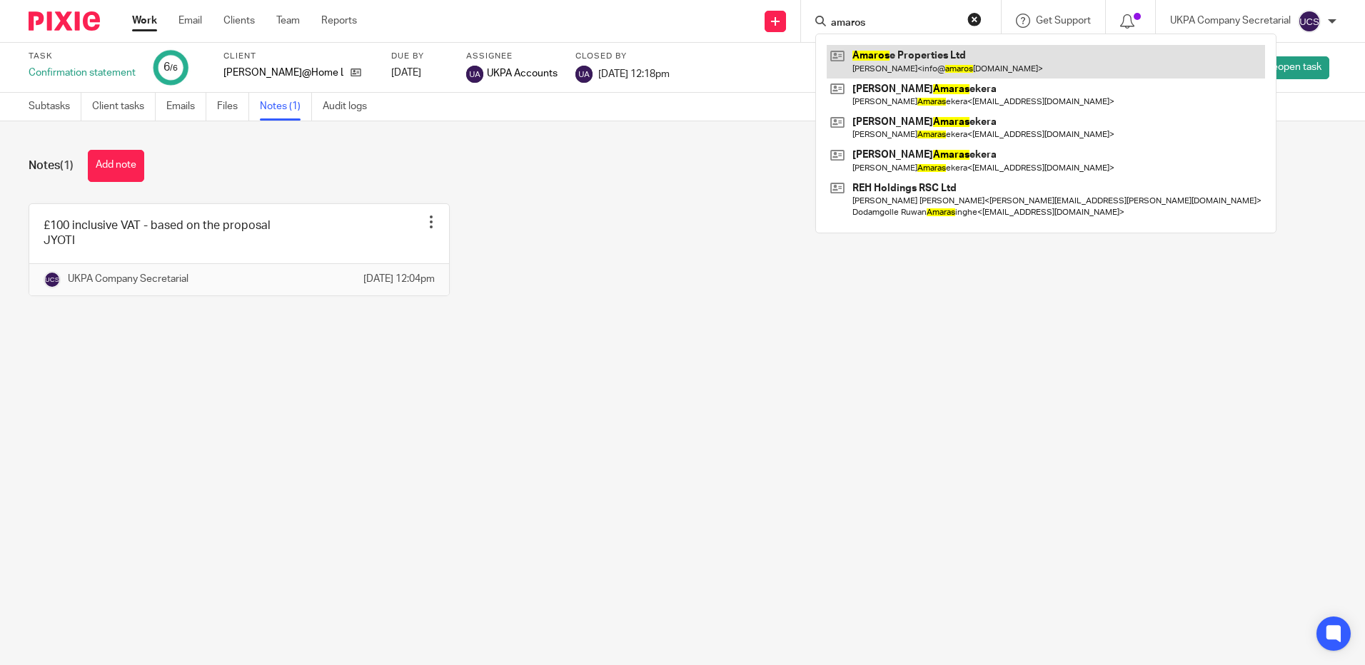
type input "amaros"
click at [889, 60] on link at bounding box center [1046, 61] width 438 height 33
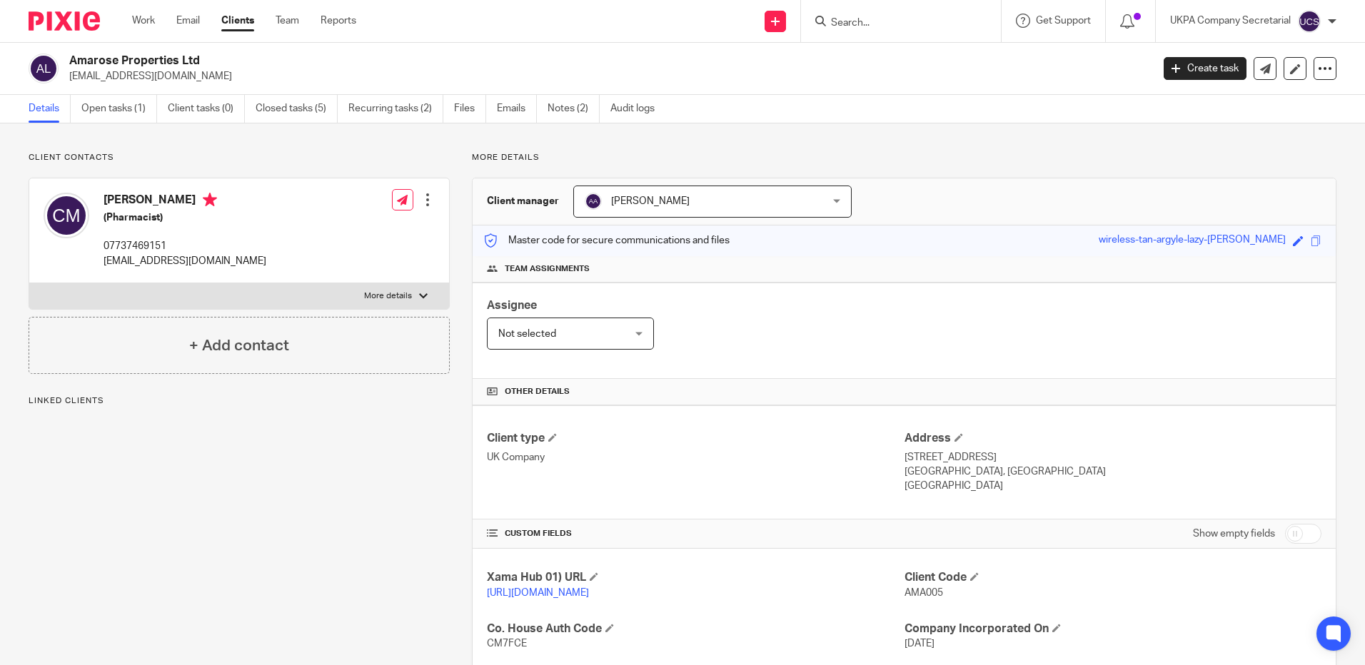
scroll to position [256, 0]
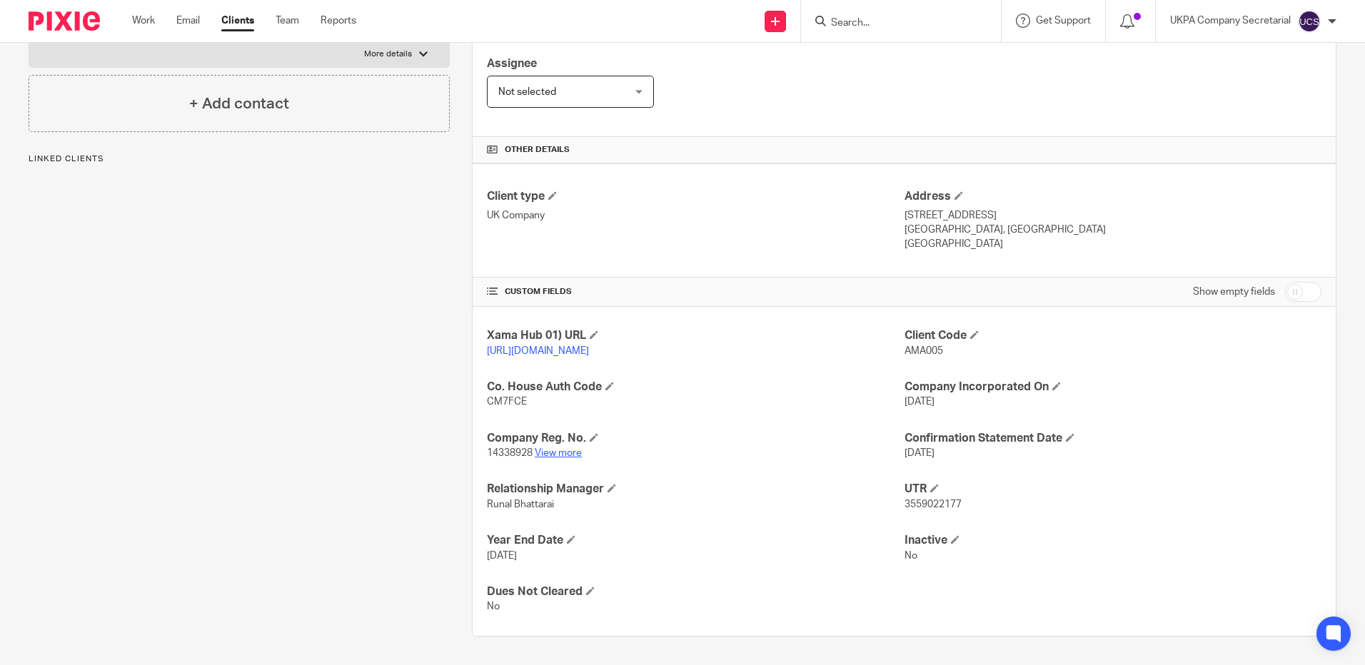
click at [565, 458] on link "View more" at bounding box center [558, 453] width 47 height 10
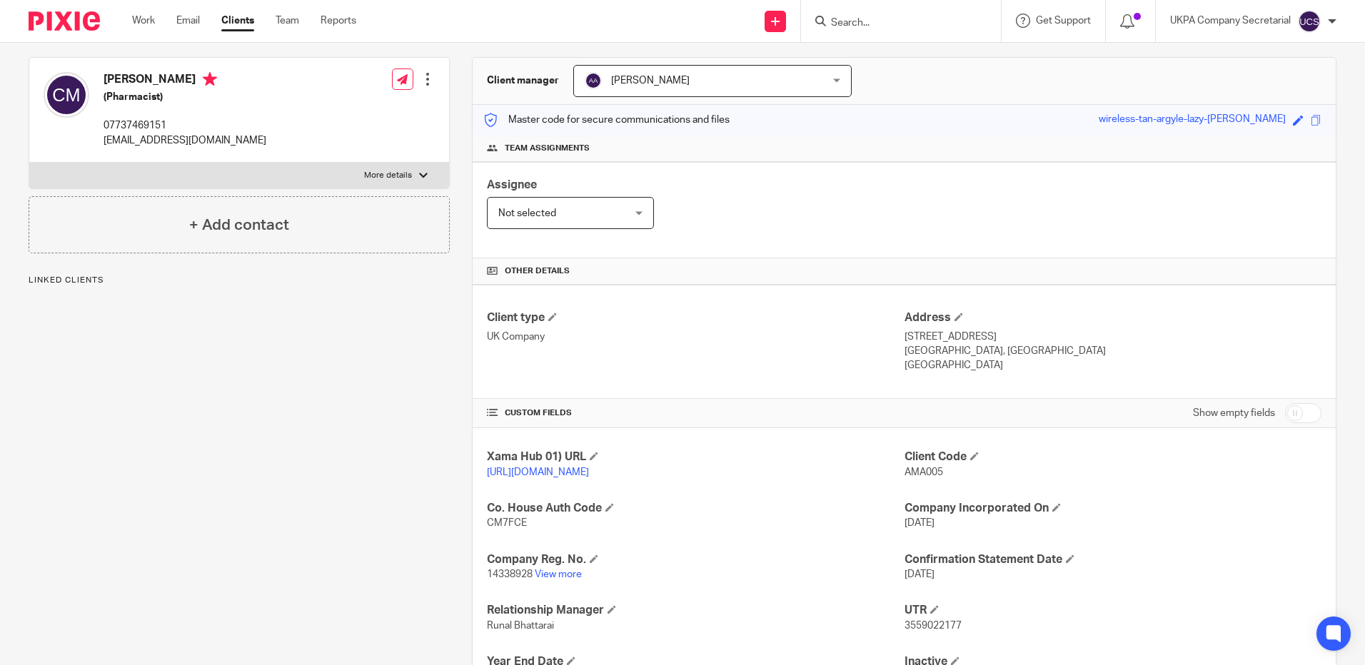
scroll to position [0, 0]
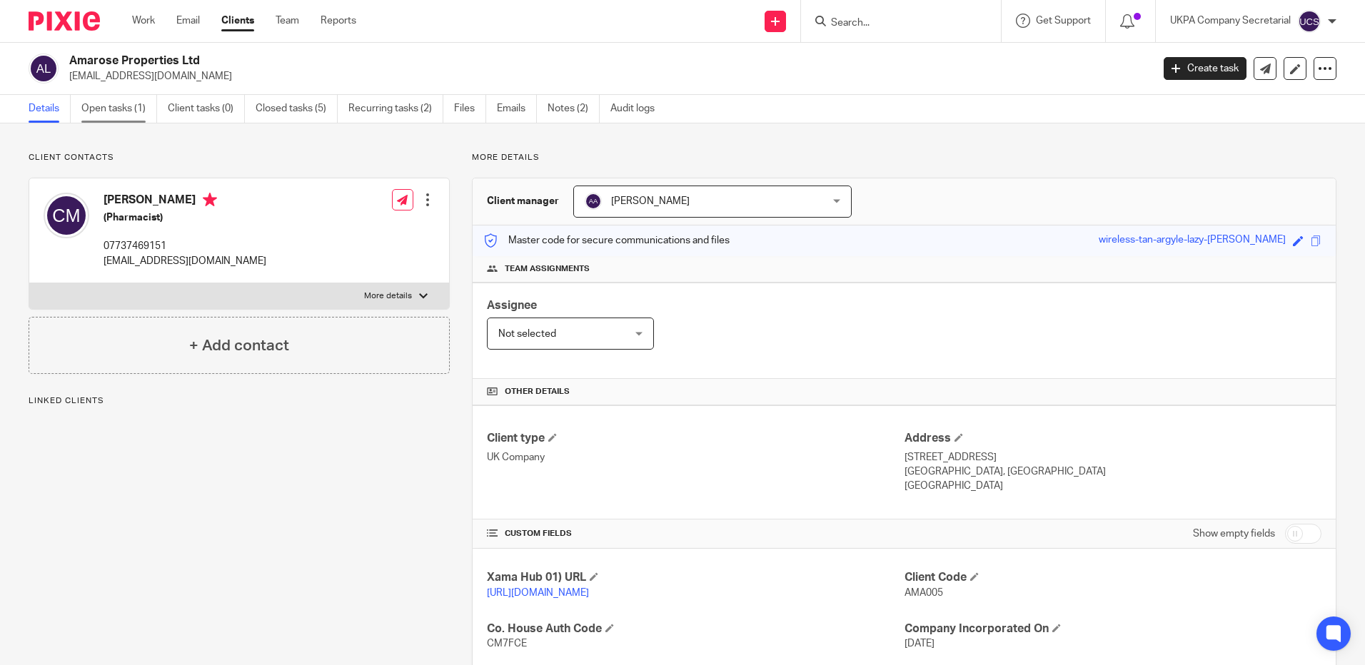
click at [111, 111] on link "Open tasks (1)" at bounding box center [119, 109] width 76 height 28
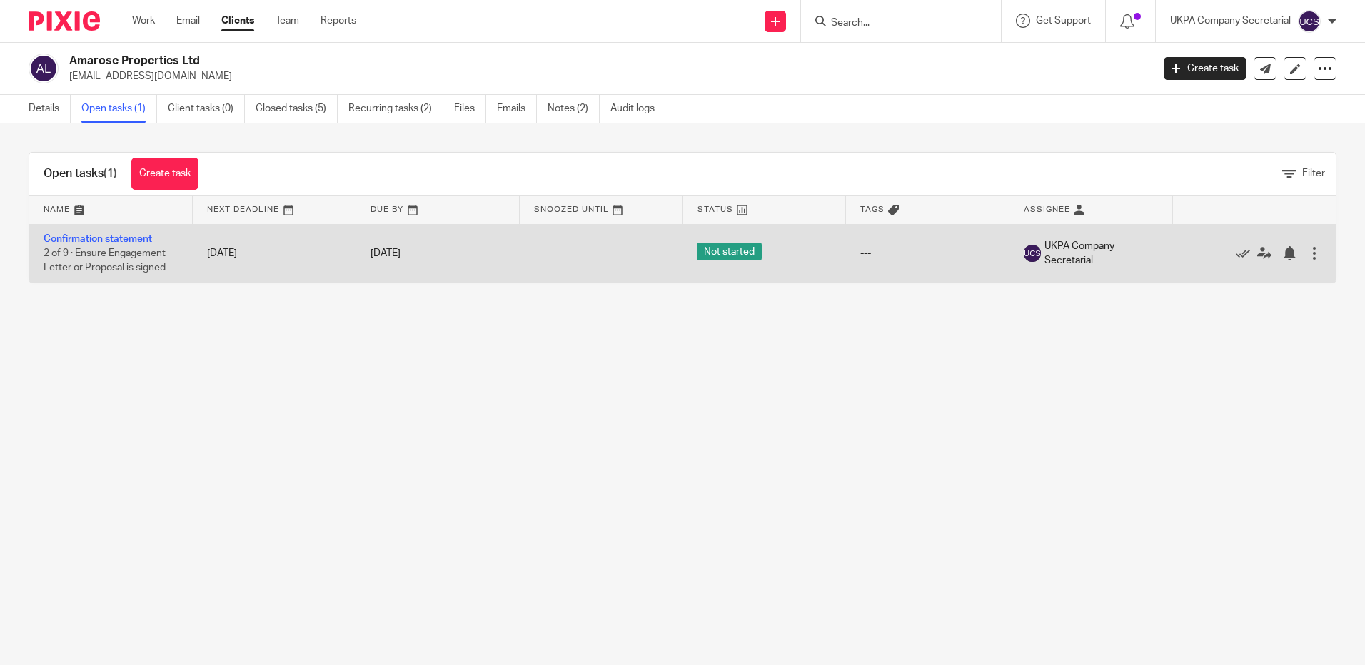
click at [108, 236] on link "Confirmation statement" at bounding box center [98, 239] width 109 height 10
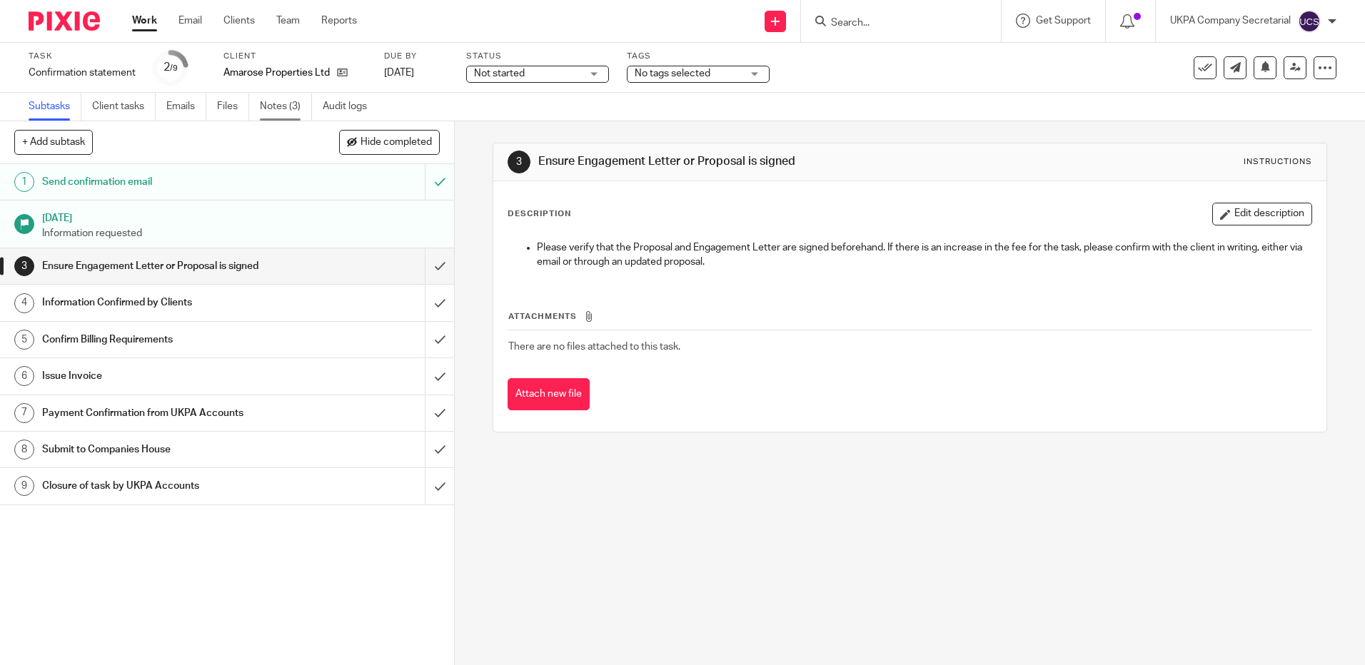
click at [288, 97] on link "Notes (3)" at bounding box center [286, 107] width 52 height 28
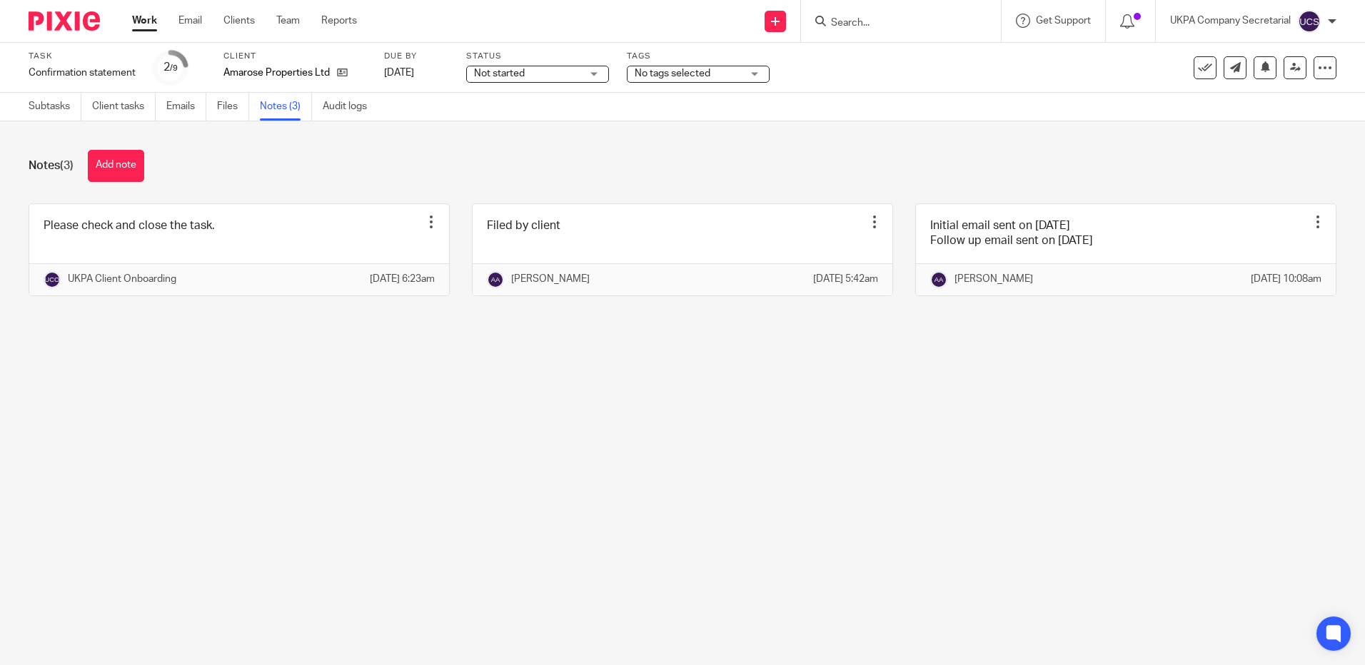
click at [833, 26] on input "Search" at bounding box center [894, 23] width 129 height 13
click at [848, 26] on input "Search" at bounding box center [894, 23] width 129 height 13
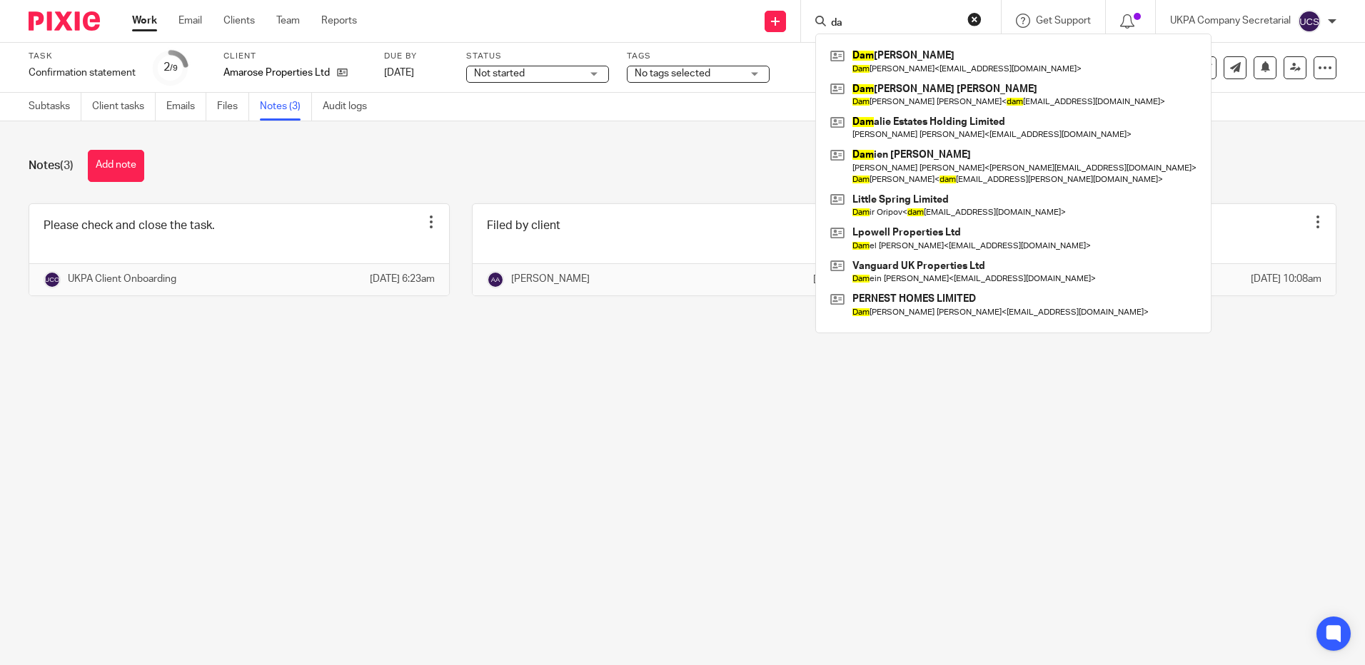
type input "d"
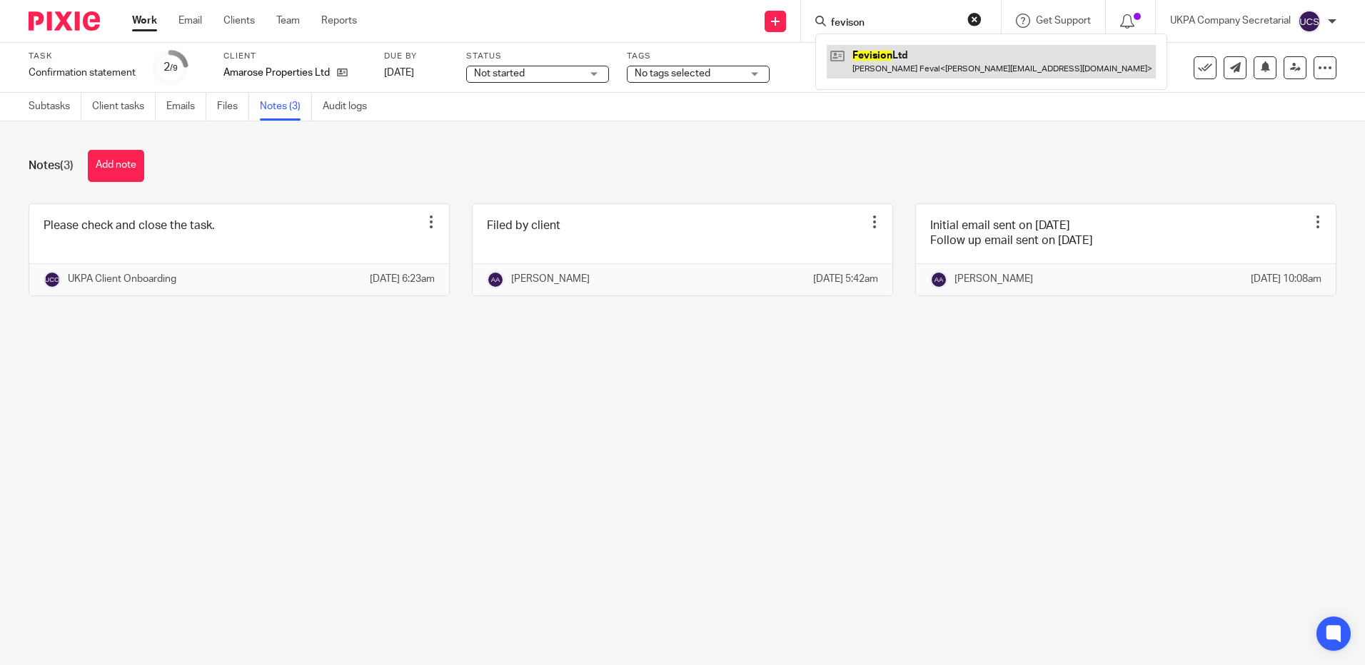
type input "fevison"
click at [922, 54] on link at bounding box center [991, 61] width 329 height 33
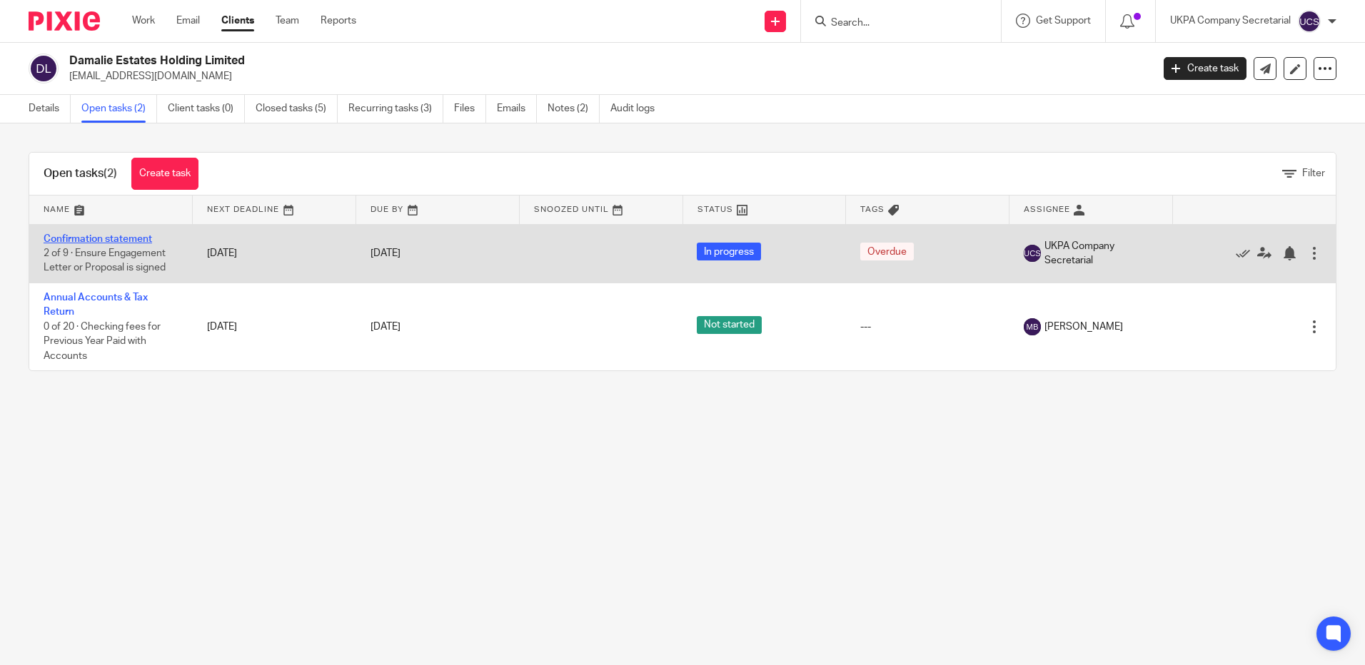
click at [113, 240] on link "Confirmation statement" at bounding box center [98, 239] width 109 height 10
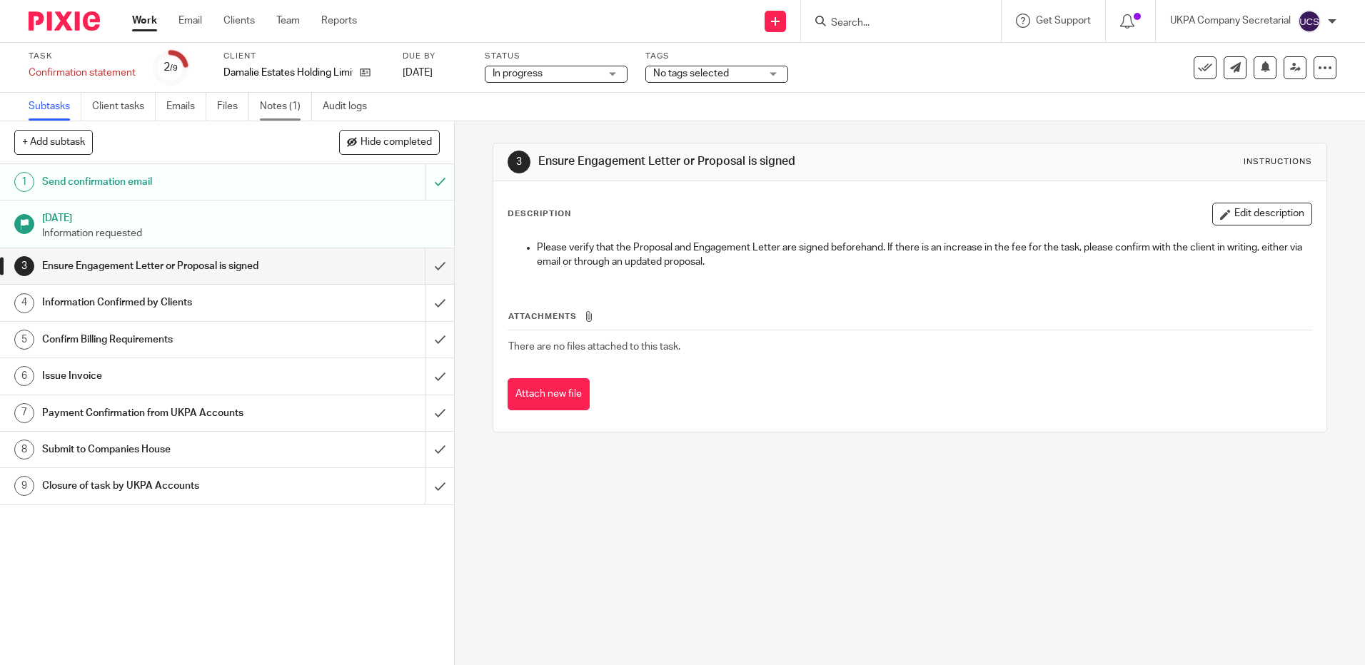
click at [280, 105] on link "Notes (1)" at bounding box center [286, 107] width 52 height 28
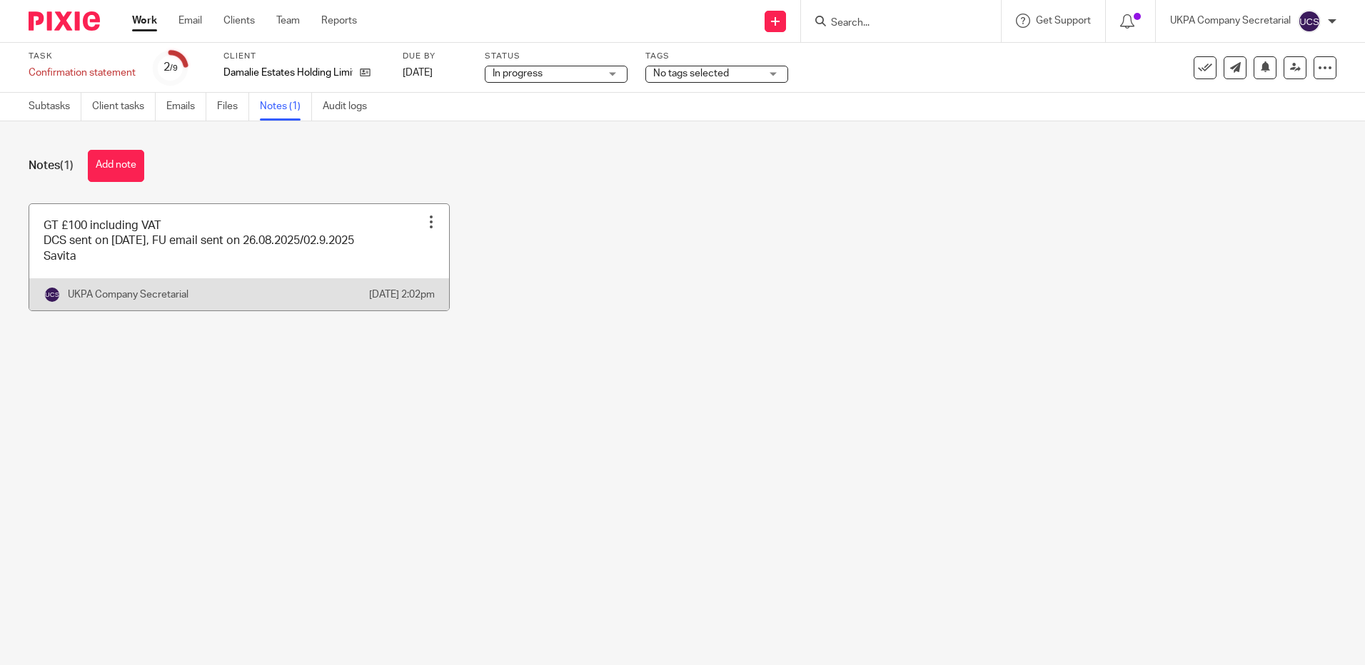
click at [304, 262] on link at bounding box center [239, 257] width 420 height 106
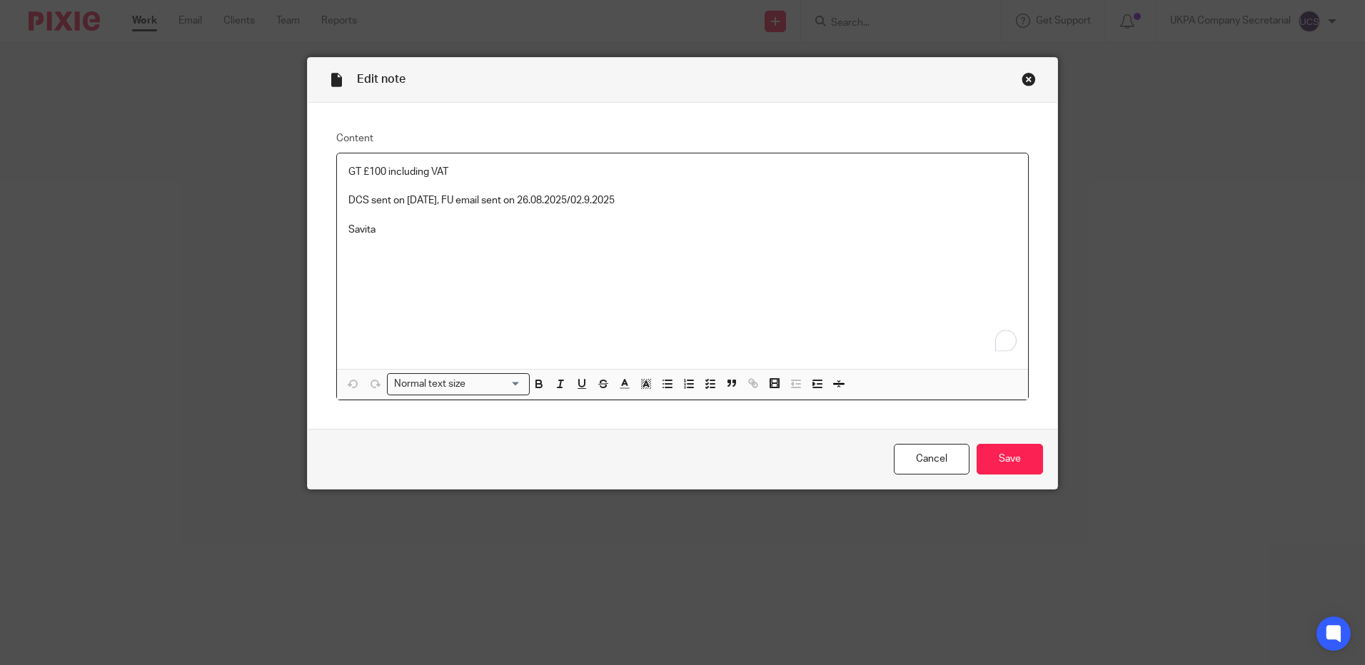
click at [658, 201] on p "DCS sent on [DATE], FU email sent on 26.08.2025/02.9.2025" at bounding box center [682, 200] width 668 height 14
click at [1034, 460] on input "Save" at bounding box center [1010, 459] width 66 height 31
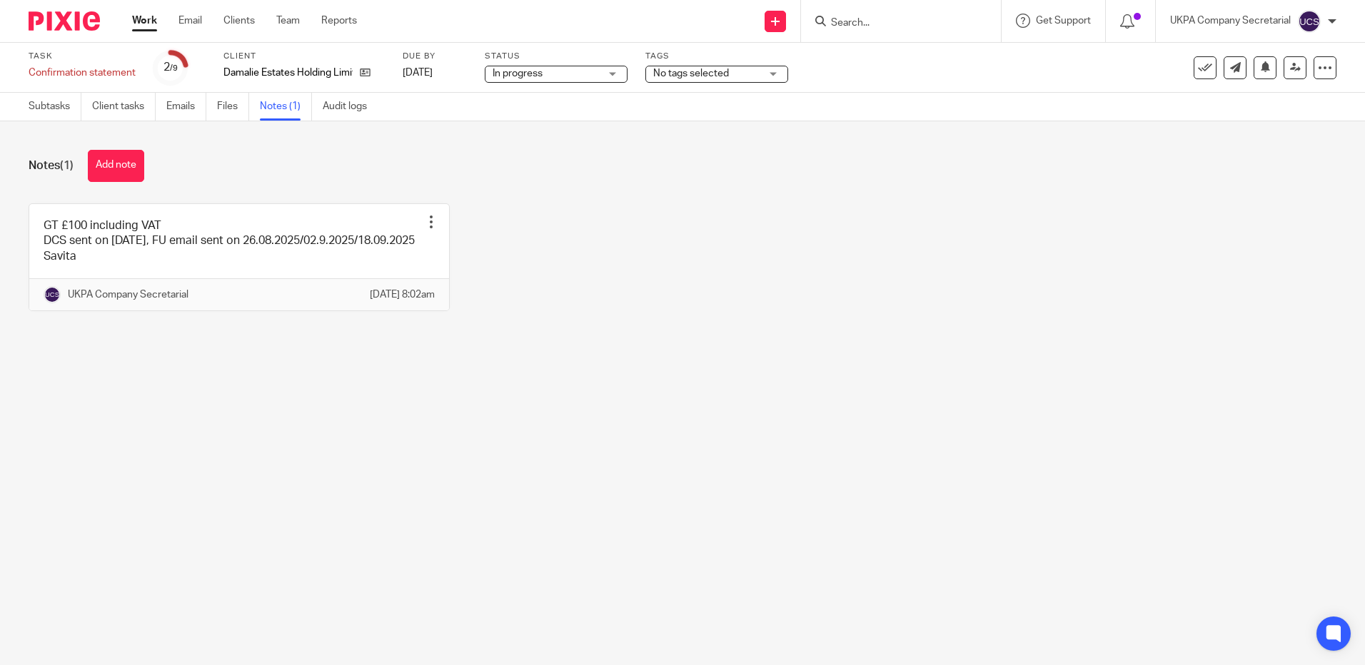
click at [837, 24] on input "Search" at bounding box center [894, 23] width 129 height 13
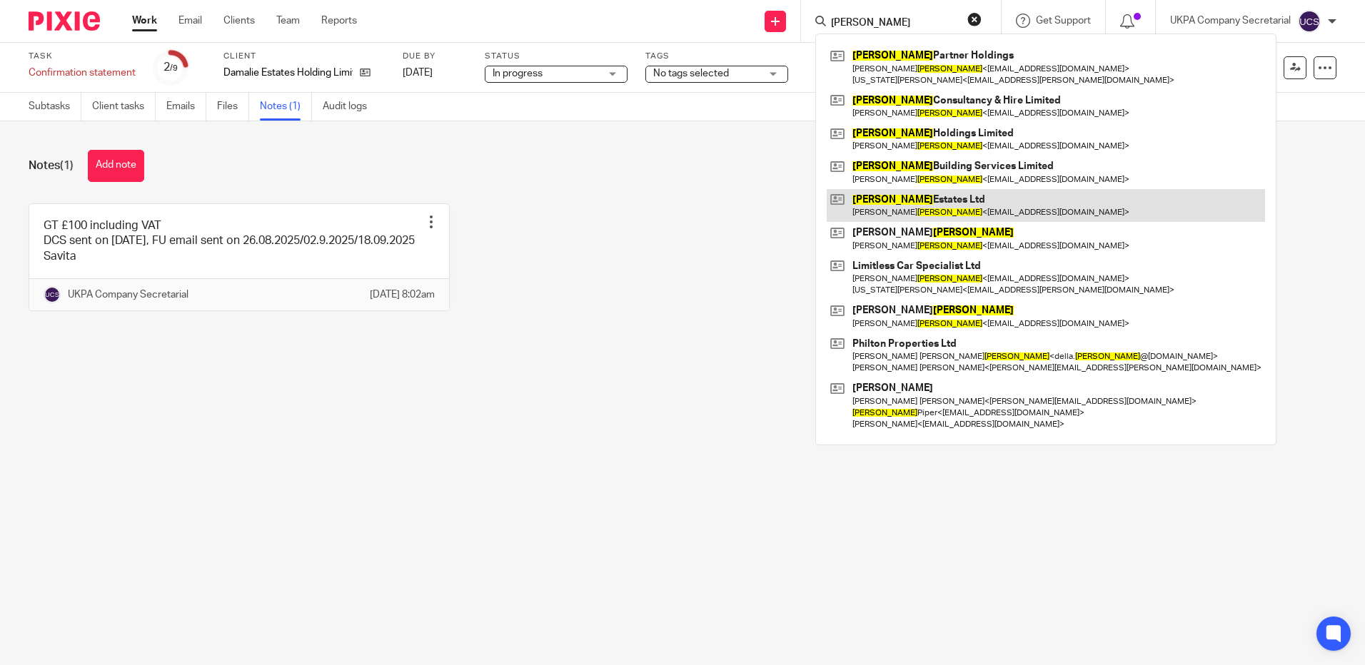
type input "[PERSON_NAME]"
click at [901, 206] on link at bounding box center [1046, 205] width 438 height 33
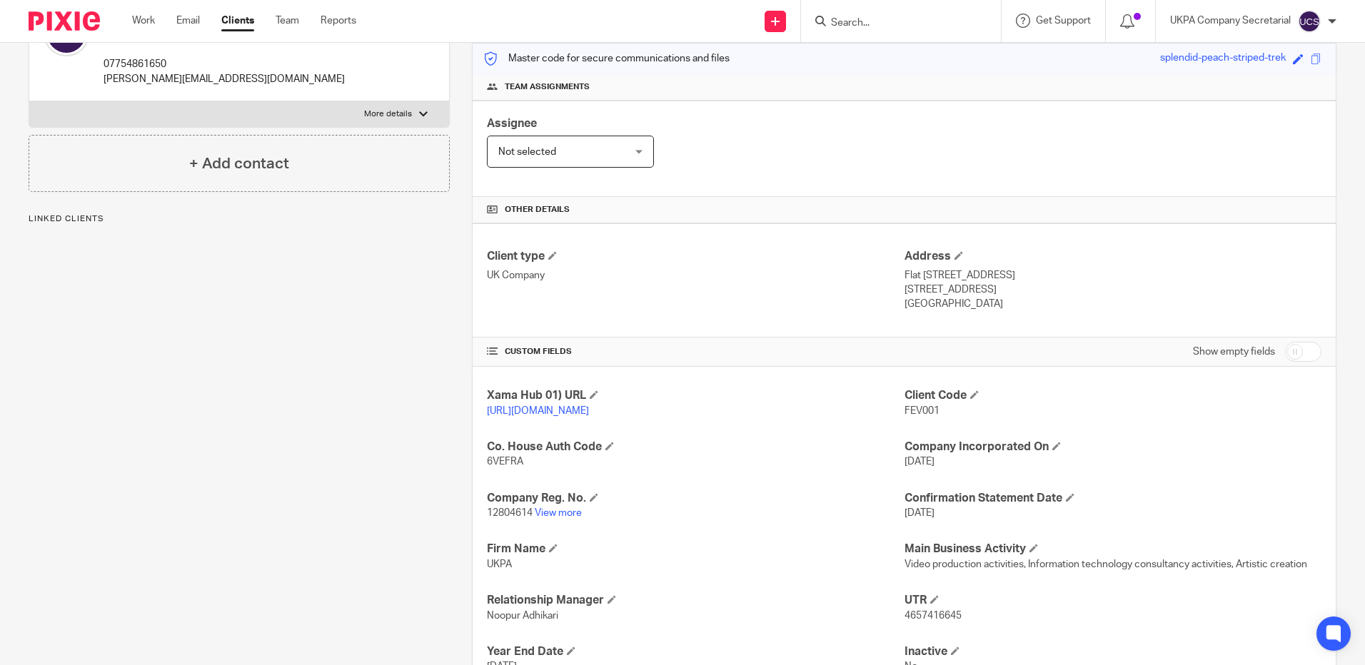
scroll to position [286, 0]
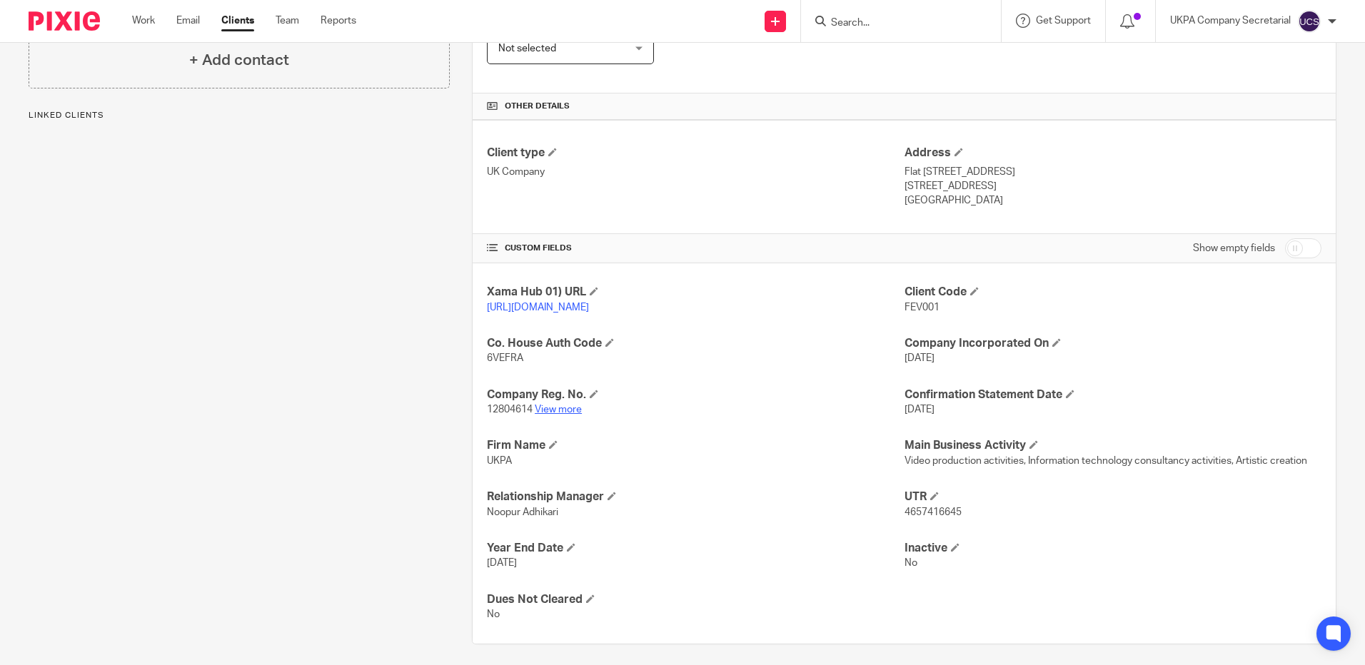
click at [560, 415] on link "View more" at bounding box center [558, 410] width 47 height 10
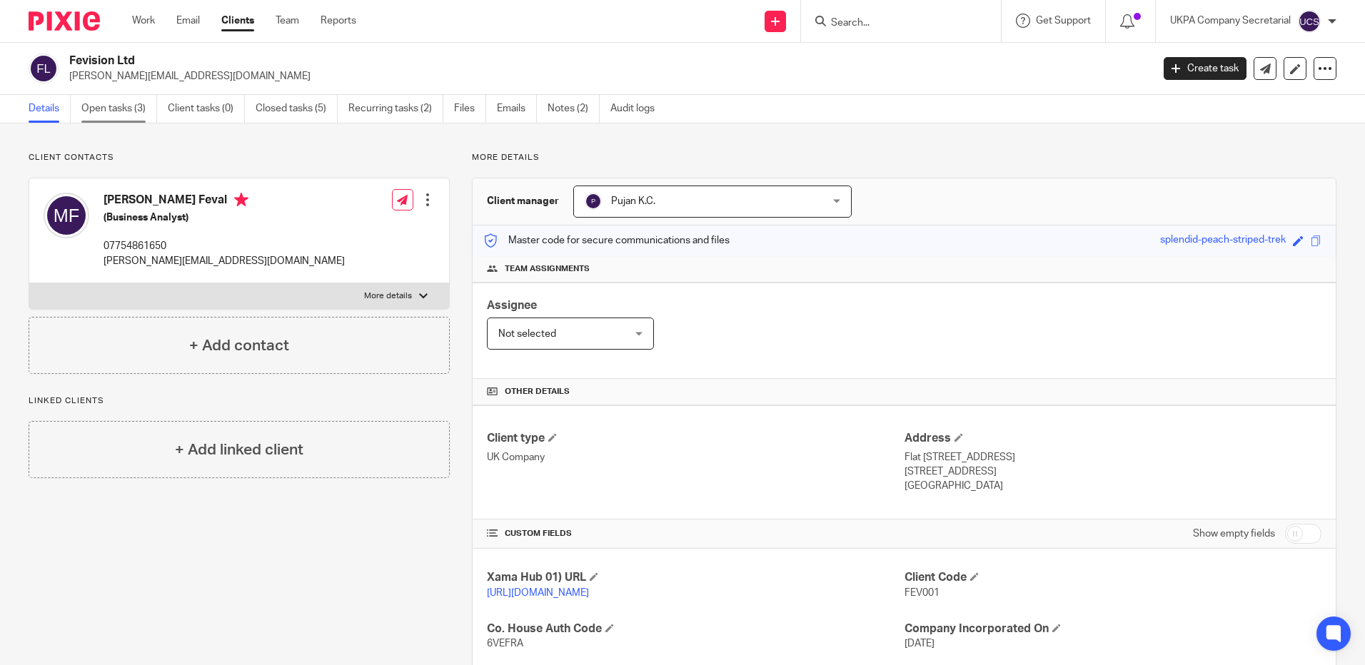
click at [110, 109] on link "Open tasks (3)" at bounding box center [119, 109] width 76 height 28
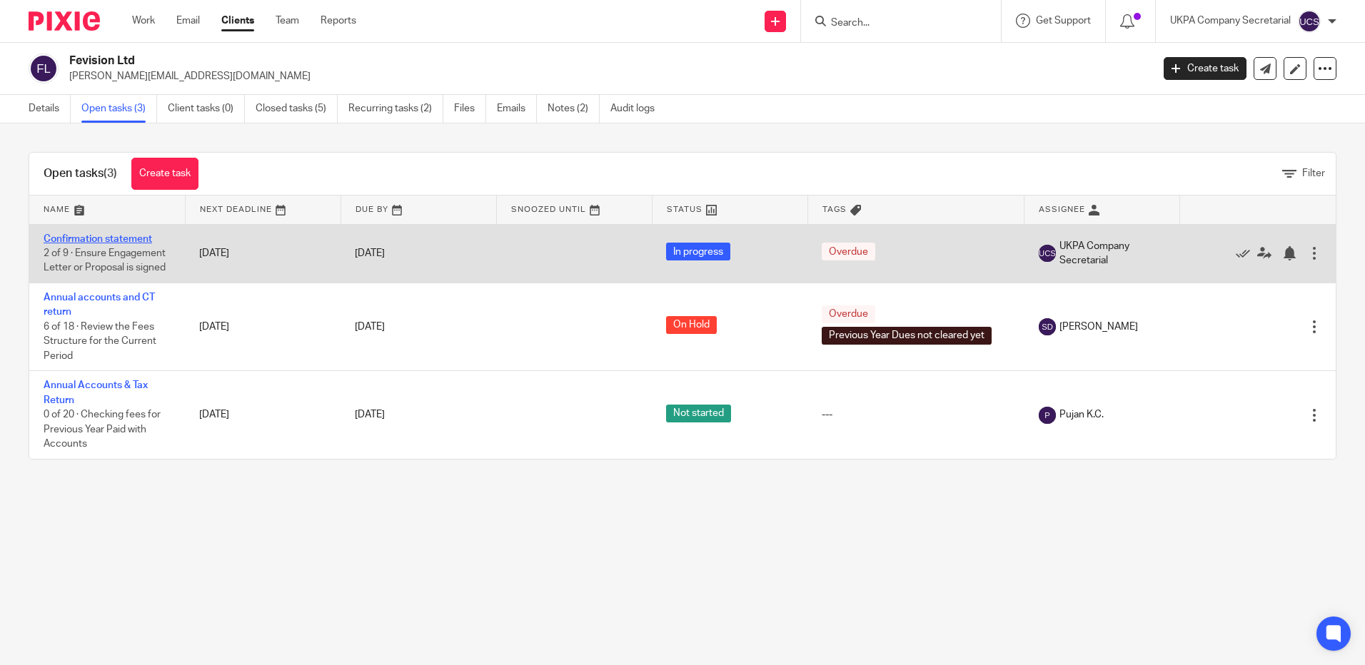
click at [111, 239] on link "Confirmation statement" at bounding box center [98, 239] width 109 height 10
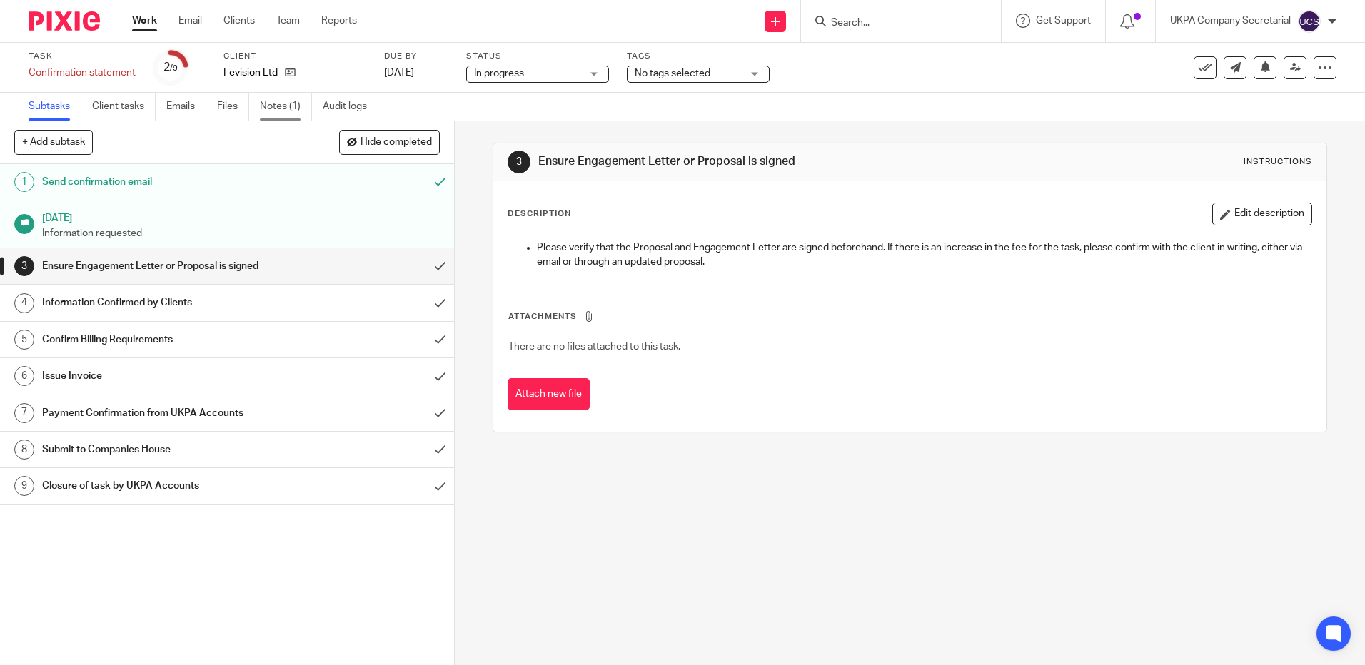
click at [275, 100] on link "Notes (1)" at bounding box center [286, 107] width 52 height 28
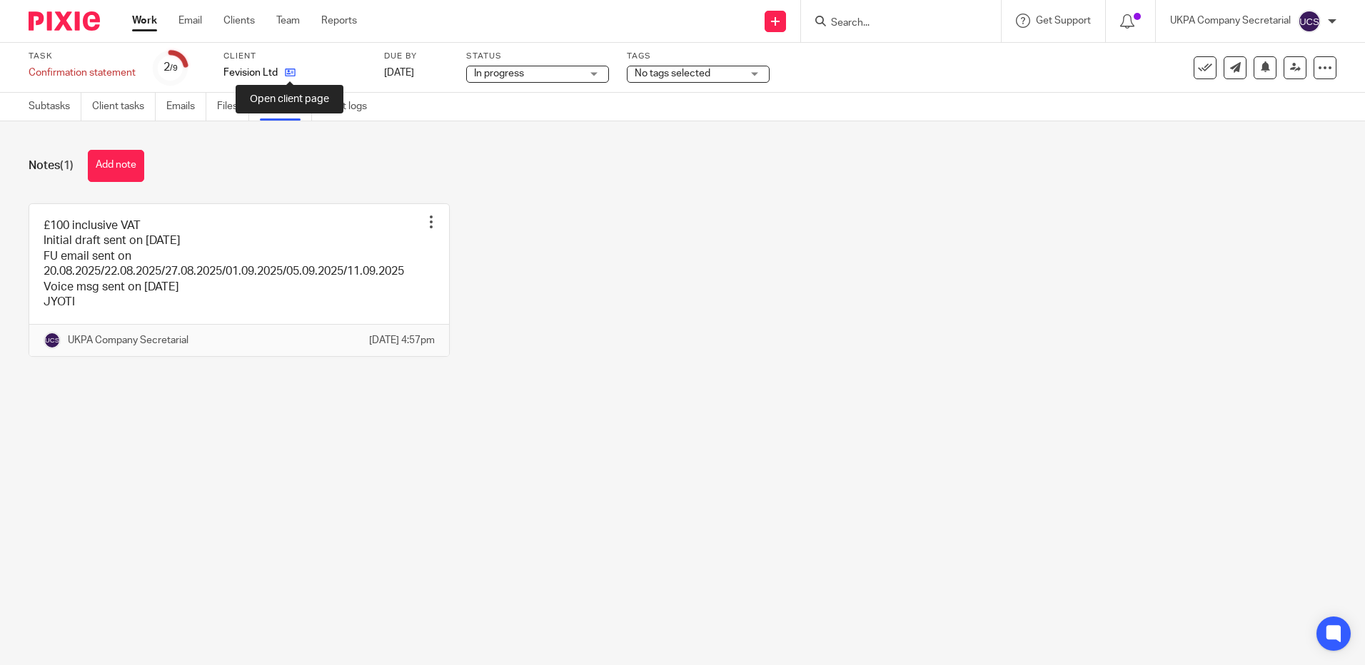
click at [290, 74] on icon at bounding box center [290, 72] width 11 height 11
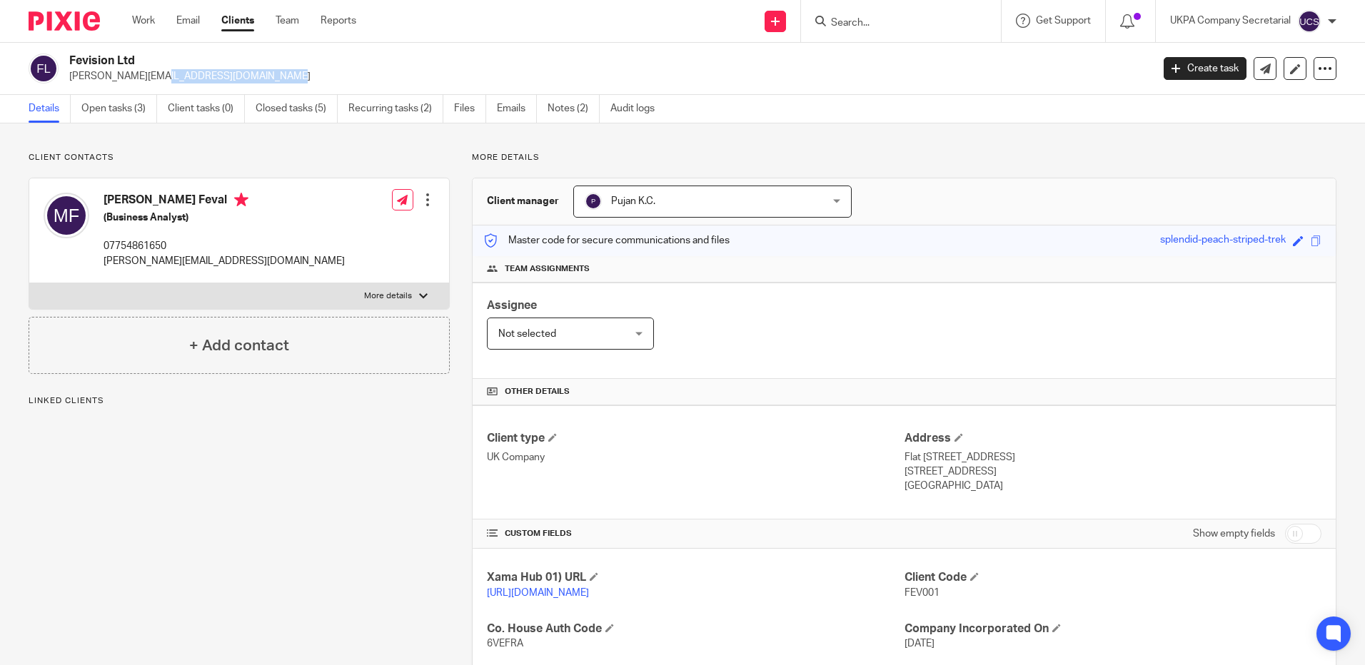
drag, startPoint x: 69, startPoint y: 76, endPoint x: 183, endPoint y: 84, distance: 115.3
click at [183, 84] on div "Fevision Ltd [PERSON_NAME][EMAIL_ADDRESS][DOMAIN_NAME] Create task Update from …" at bounding box center [682, 69] width 1365 height 52
click at [727, 344] on div "Assignee Not selected Not selected Not selected [PERSON_NAME] [PERSON_NAME] [PE…" at bounding box center [904, 331] width 863 height 96
drag, startPoint x: 67, startPoint y: 62, endPoint x: 161, endPoint y: 63, distance: 94.2
click at [161, 63] on div "Fevision Ltd magdiel.feval@gmail.com" at bounding box center [586, 69] width 1114 height 30
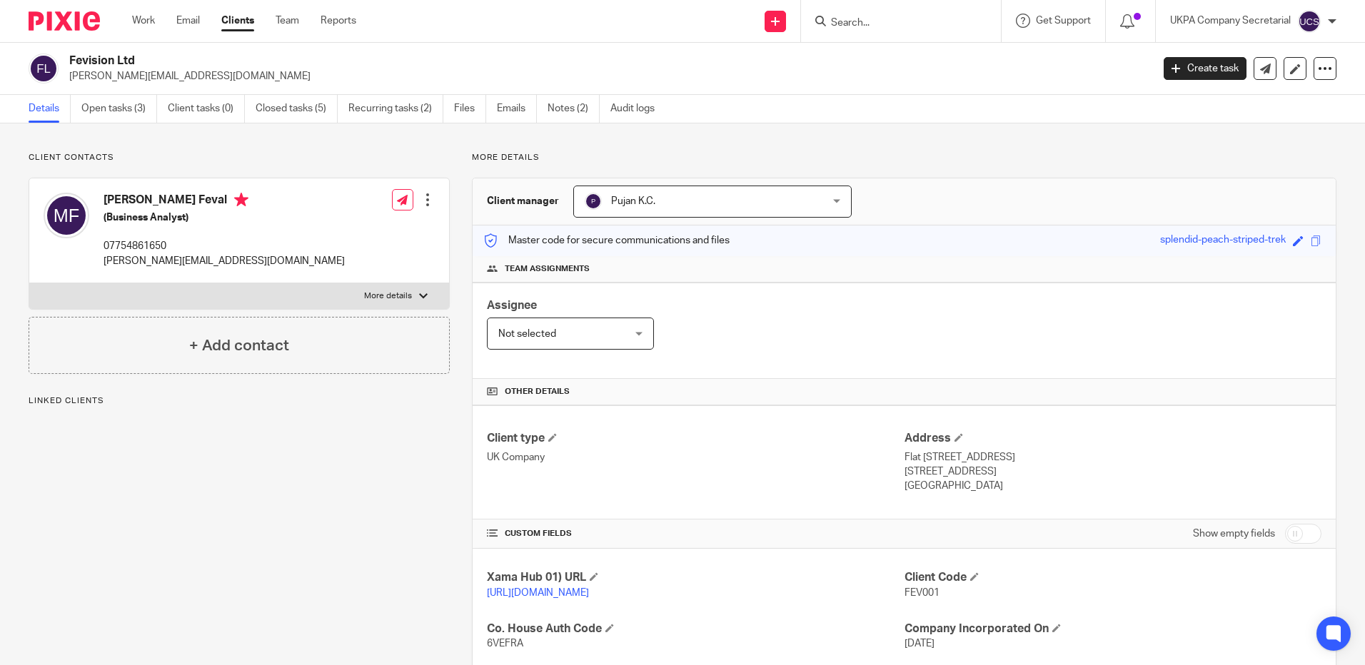
copy h2 "Fevision Ltd"
click at [119, 114] on link "Open tasks (3)" at bounding box center [119, 109] width 76 height 28
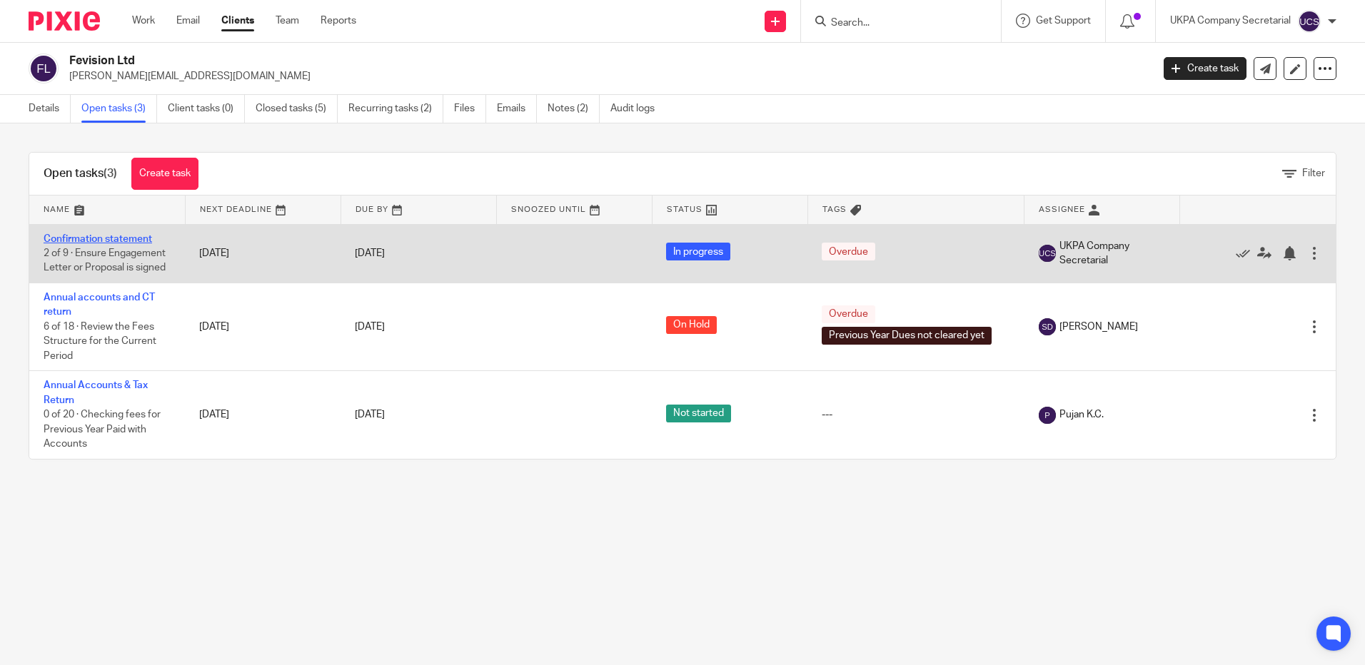
click at [129, 237] on link "Confirmation statement" at bounding box center [98, 239] width 109 height 10
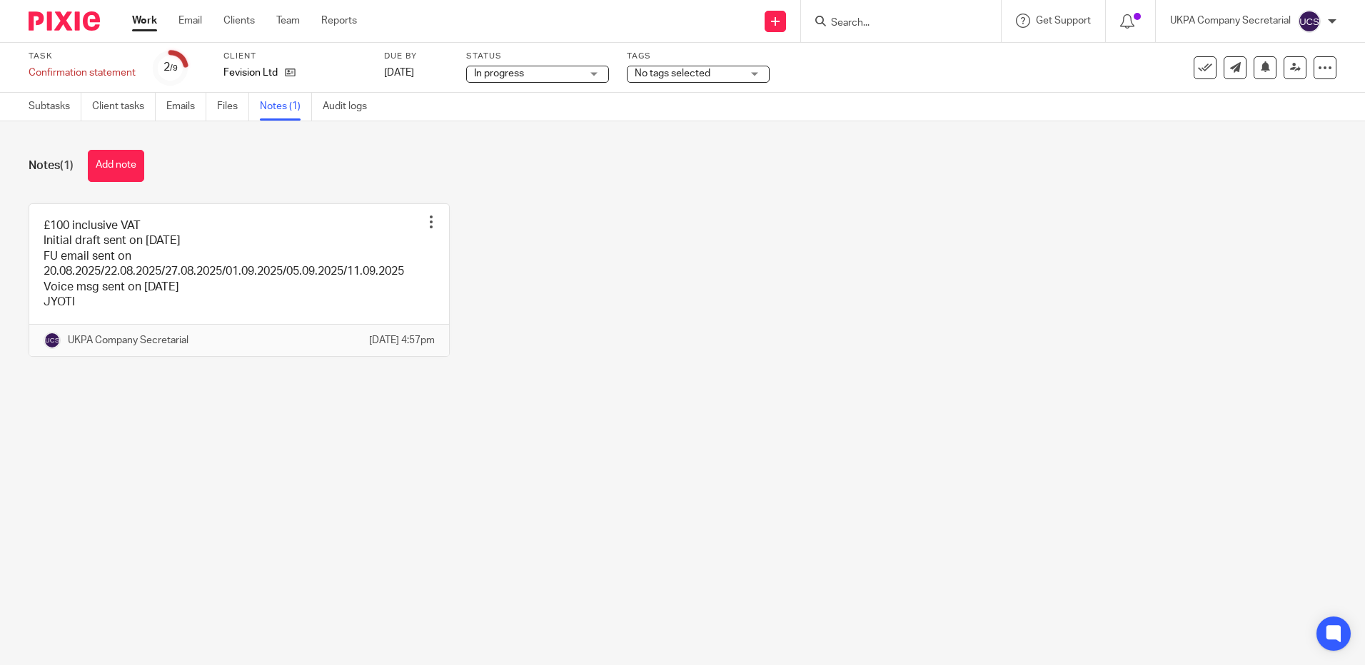
click at [263, 253] on link at bounding box center [239, 280] width 420 height 153
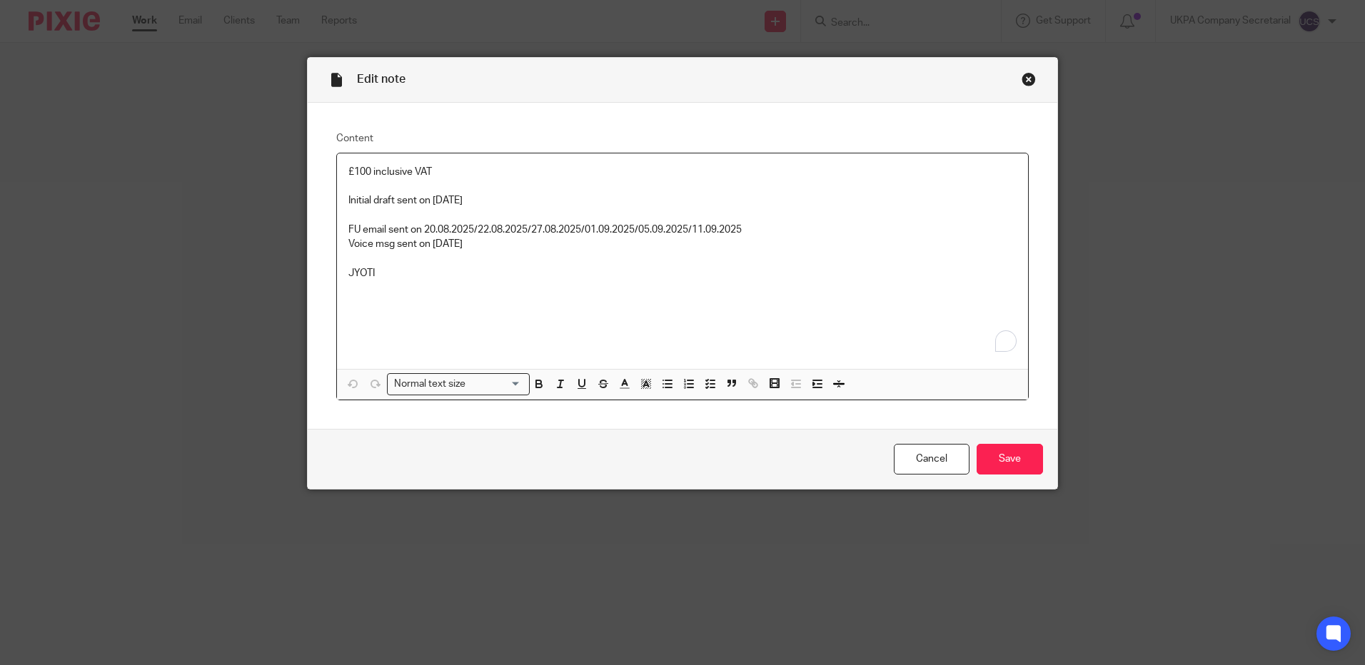
click at [755, 228] on p "FU email sent on 20.08.2025/22.08.2025/27.08.2025/01.09.2025/05.09.2025/11.09.2…" at bounding box center [682, 230] width 668 height 14
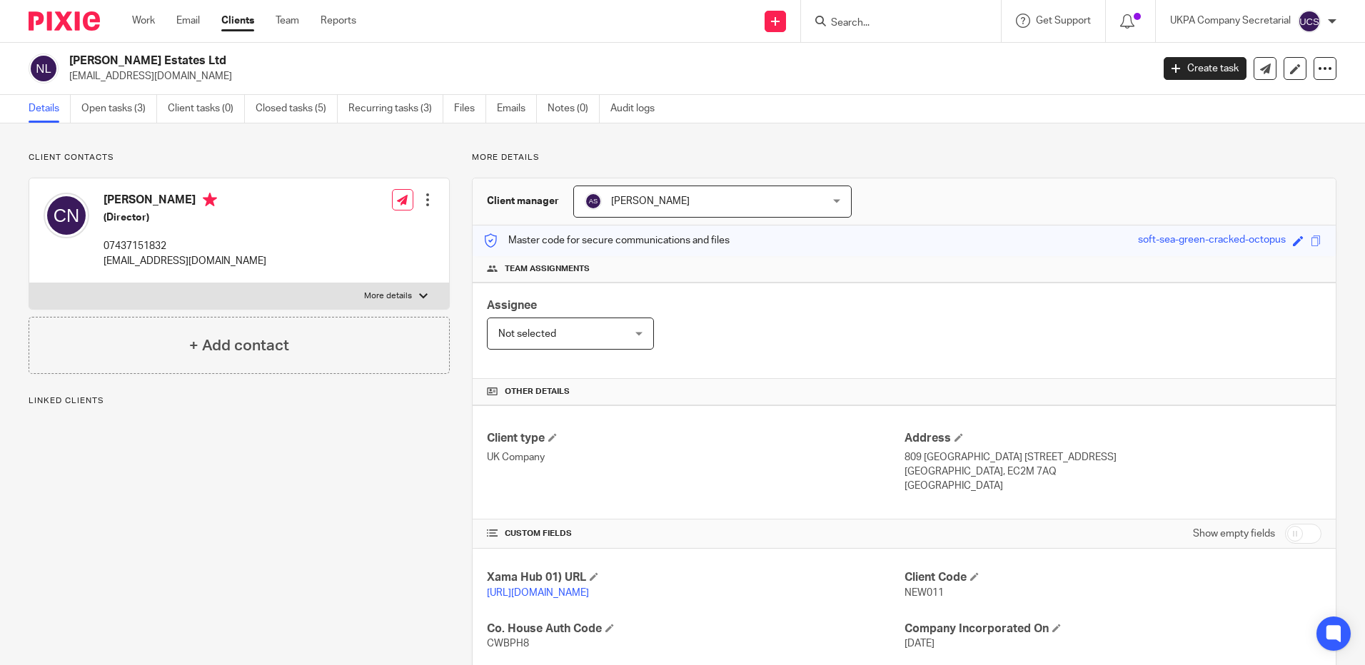
scroll to position [205, 0]
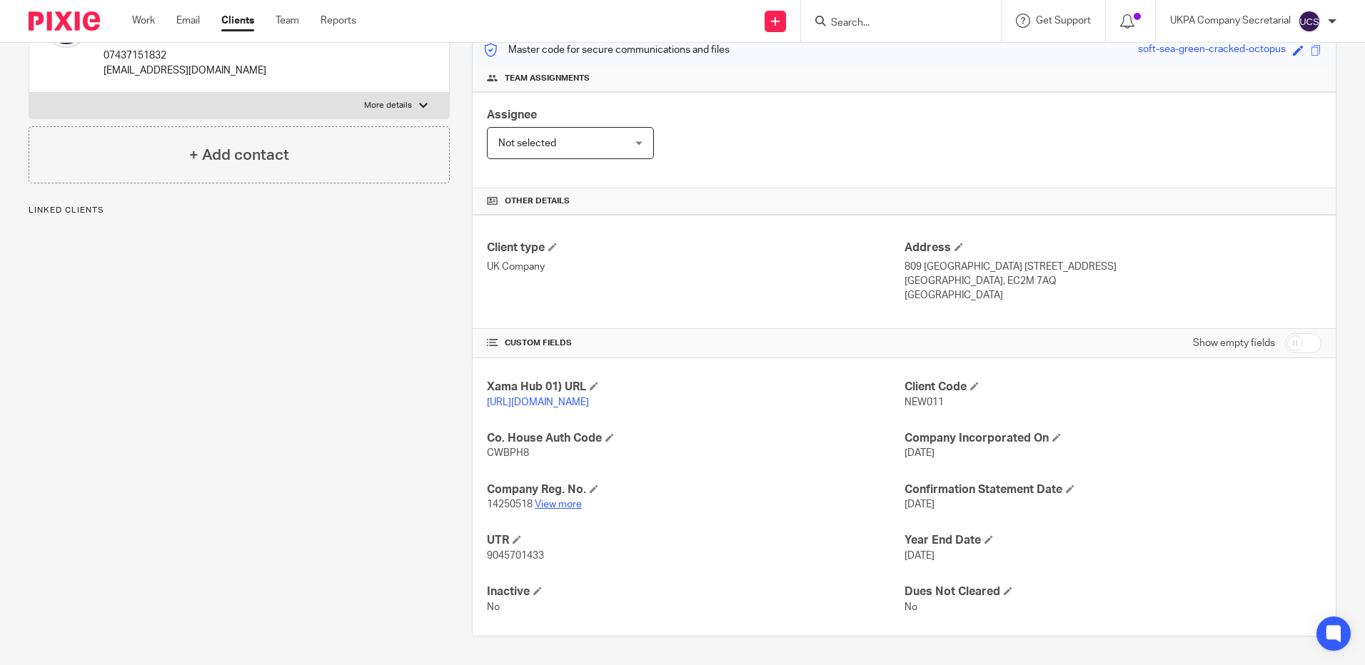
click at [557, 508] on link "View more" at bounding box center [558, 505] width 47 height 10
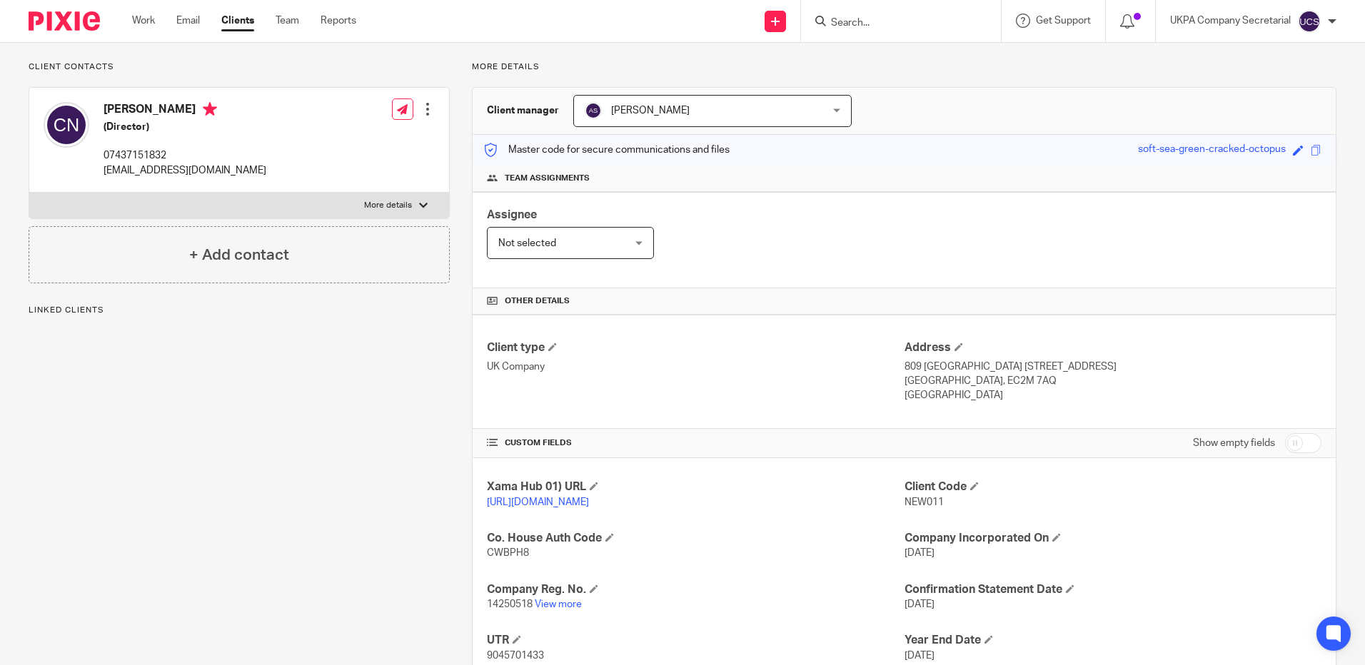
scroll to position [0, 0]
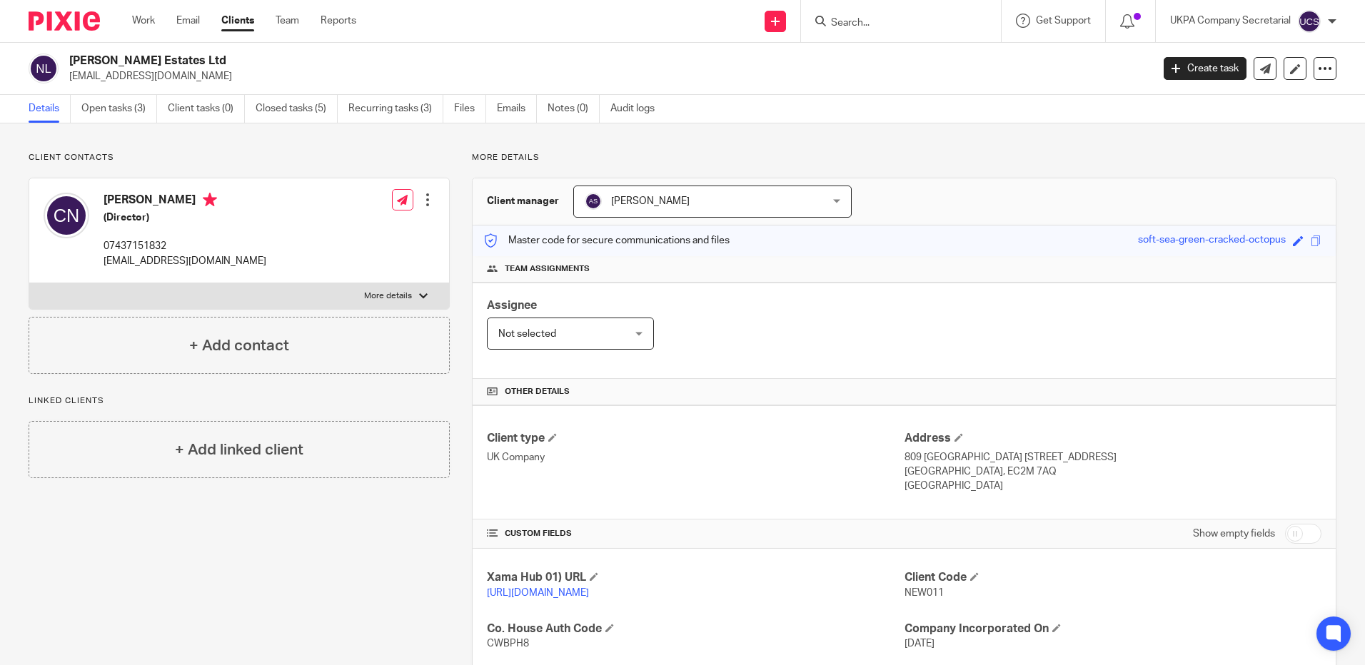
drag, startPoint x: 69, startPoint y: 59, endPoint x: 204, endPoint y: 64, distance: 135.7
click at [204, 64] on div "Newson Estates Ltd calvinnewson@live.co.uk" at bounding box center [586, 69] width 1114 height 30
copy h2 "[PERSON_NAME] Estates Ltd"
click at [591, 411] on div "Client type UK Company Address 809 Salisbury House 29 Finsbury Circus London, E…" at bounding box center [904, 462] width 863 height 114
click at [95, 109] on link "Open tasks (3)" at bounding box center [119, 109] width 76 height 28
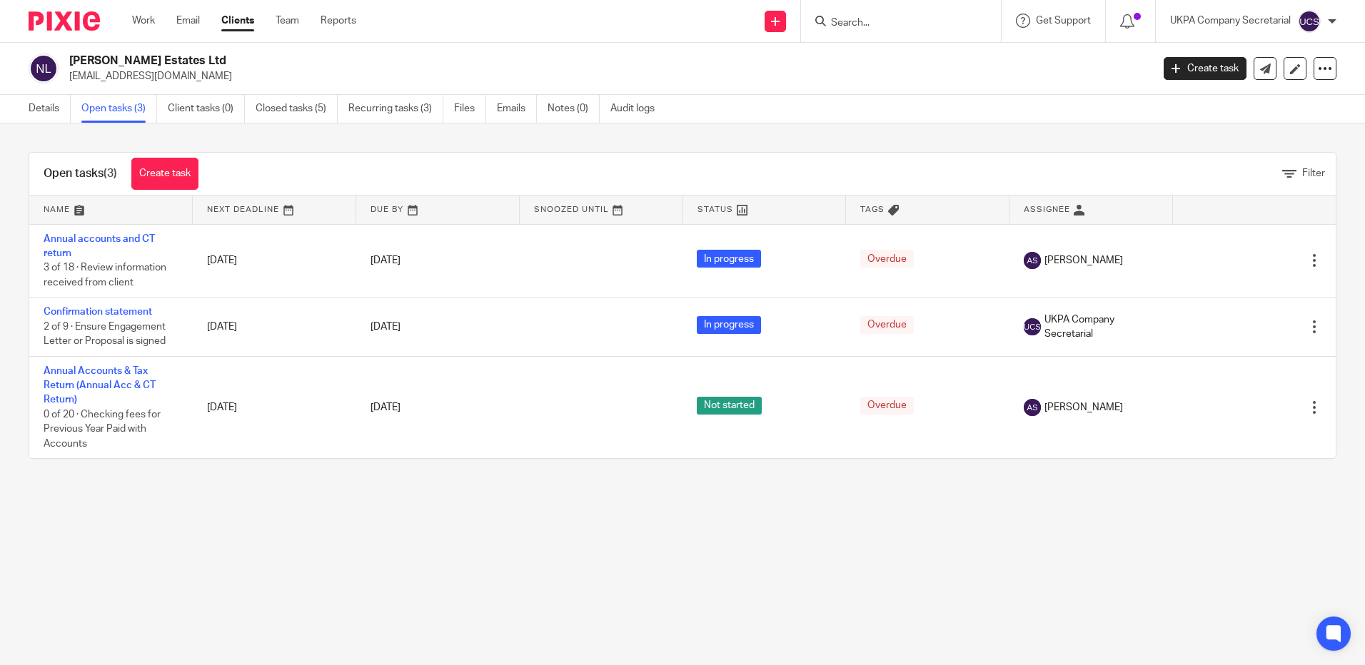
click at [94, 308] on link "Confirmation statement" at bounding box center [98, 312] width 109 height 10
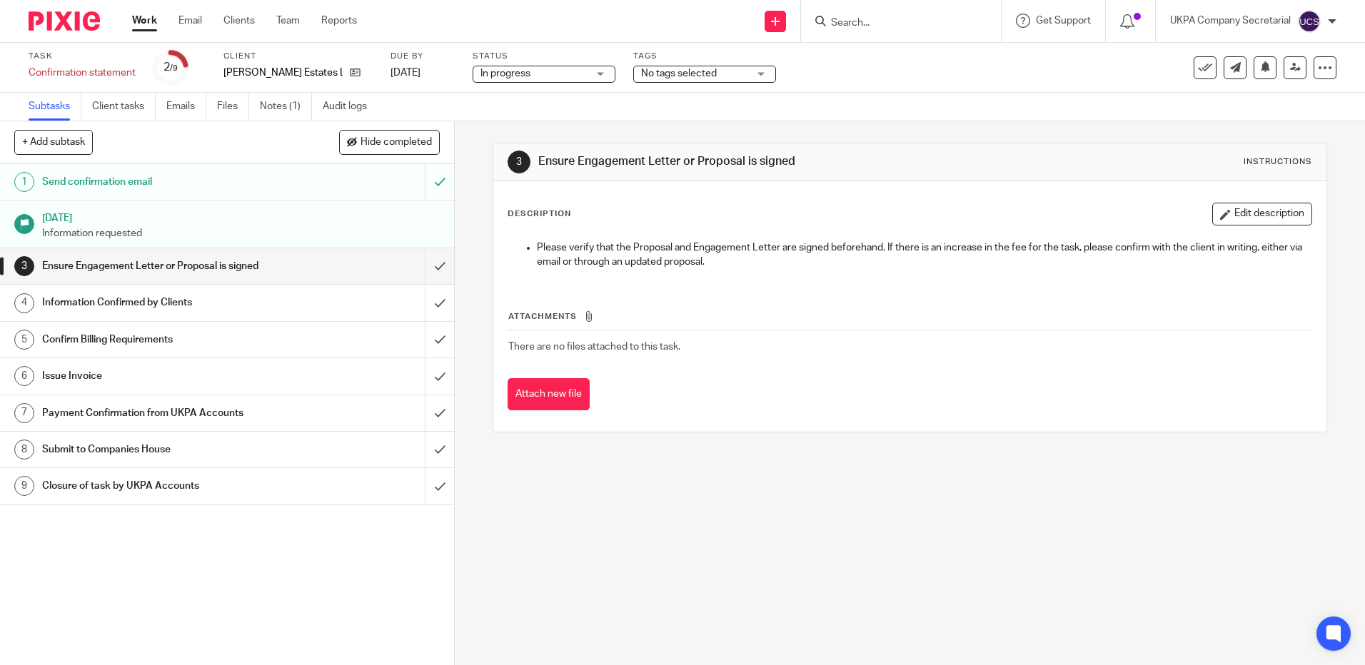
click at [271, 106] on link "Notes (1)" at bounding box center [286, 107] width 52 height 28
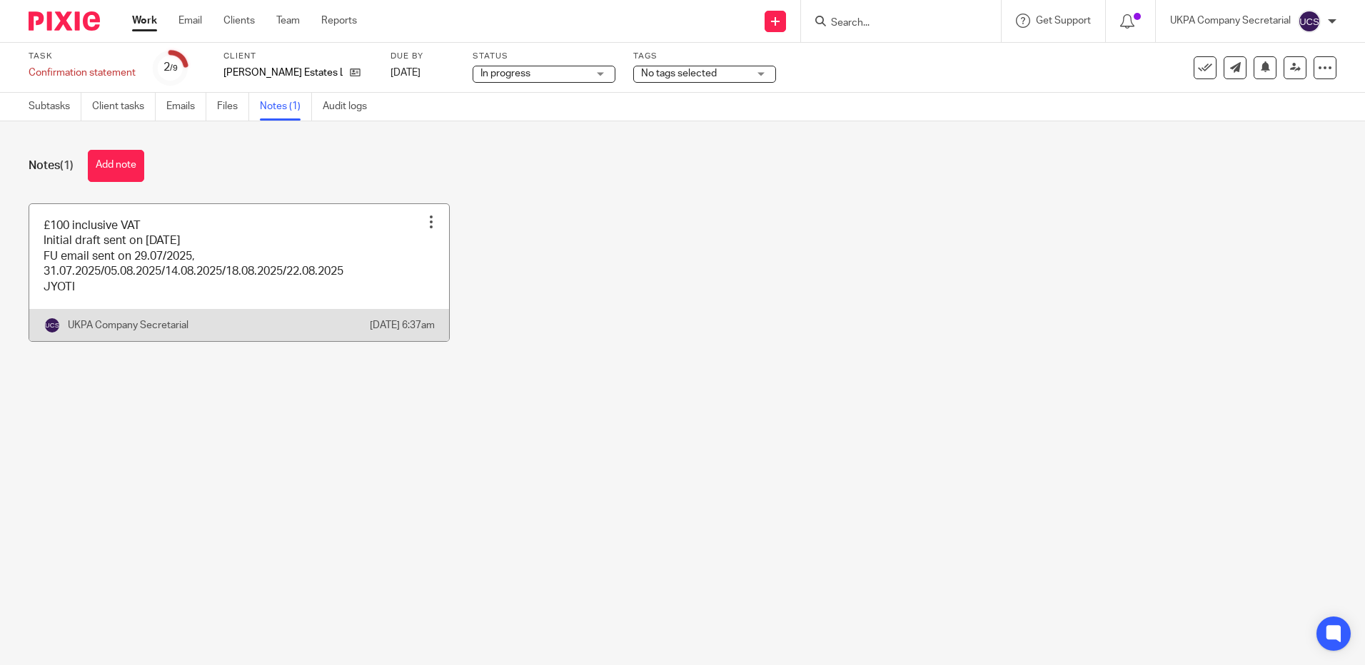
click at [344, 303] on link at bounding box center [239, 272] width 420 height 137
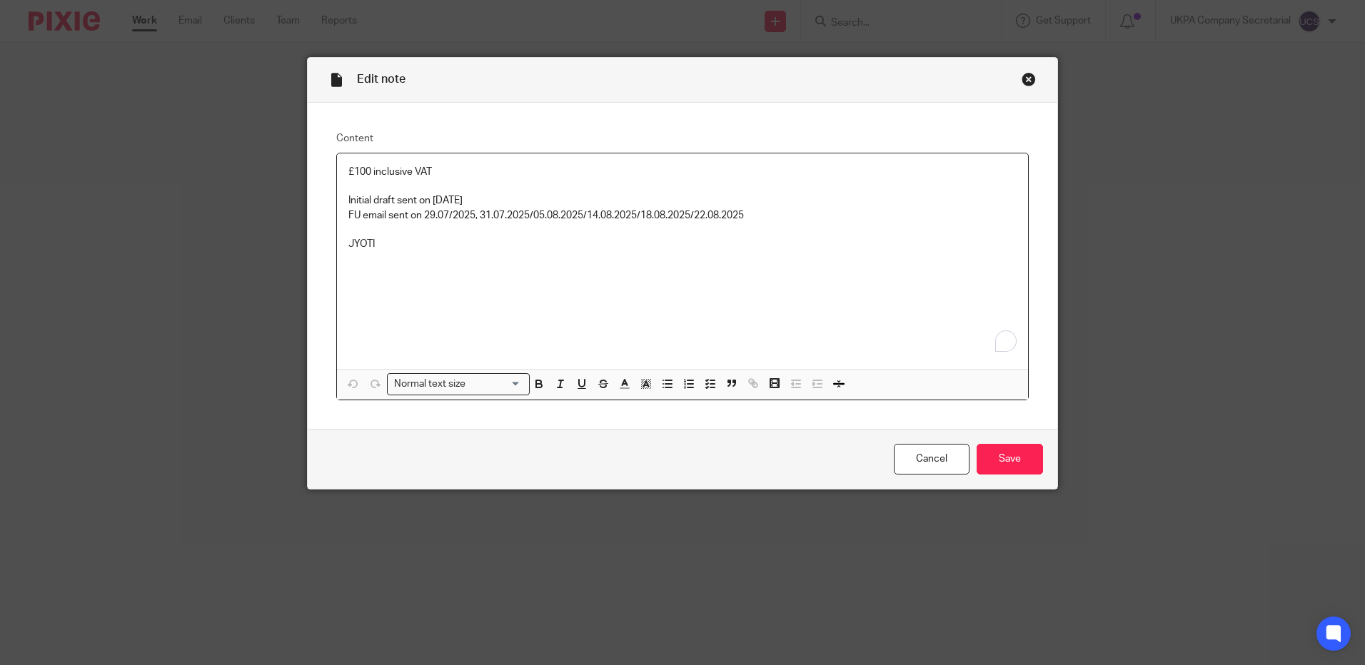
click at [756, 217] on p "FU email sent on 29.07/2025, 31.07.2025/05.08.2025/14.08.2025/18.08.2025/22.08.…" at bounding box center [682, 215] width 668 height 14
click at [989, 483] on div "Cancel Save" at bounding box center [683, 459] width 750 height 60
click at [989, 468] on input "Save" at bounding box center [1010, 459] width 66 height 31
